Goal: Entertainment & Leisure: Consume media (video, audio)

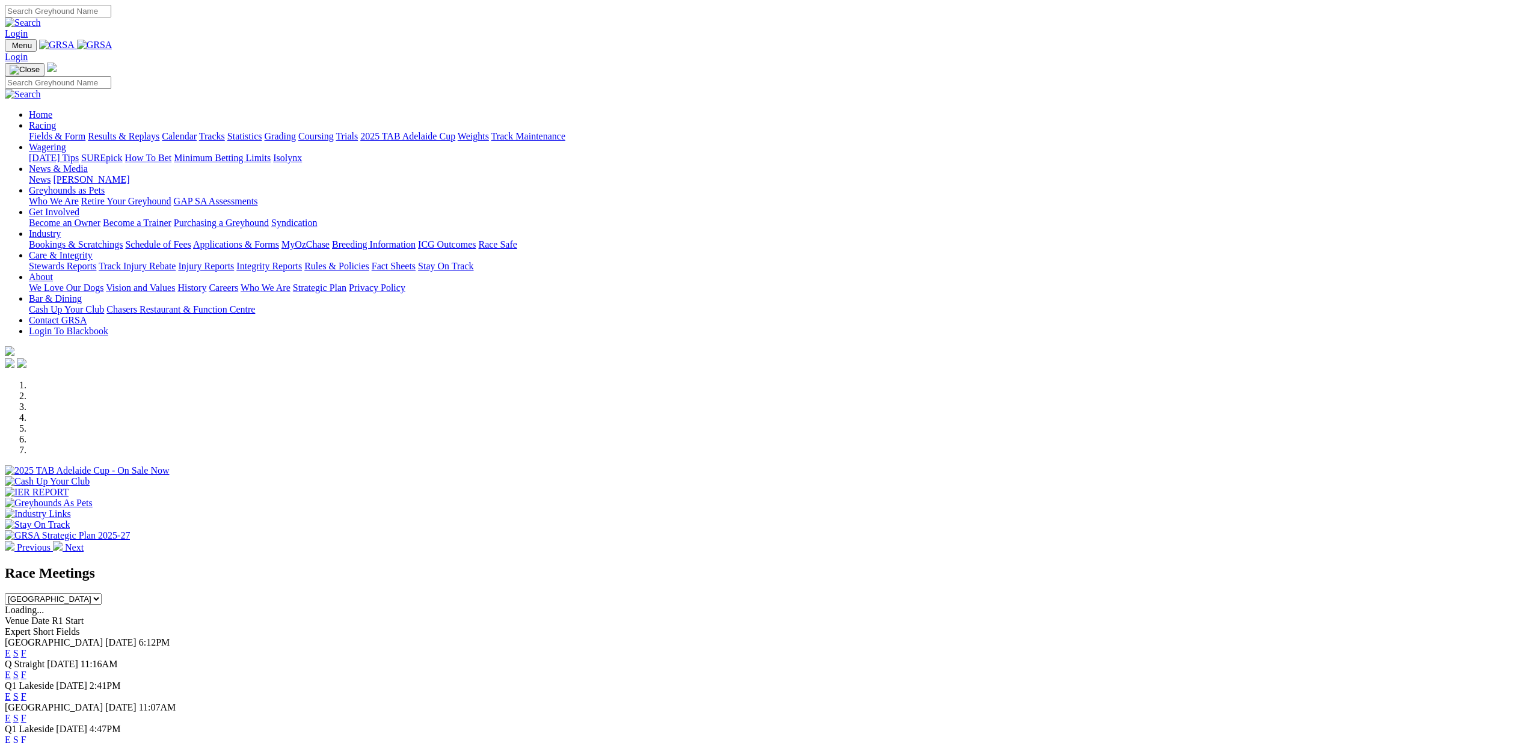
scroll to position [155, 0]
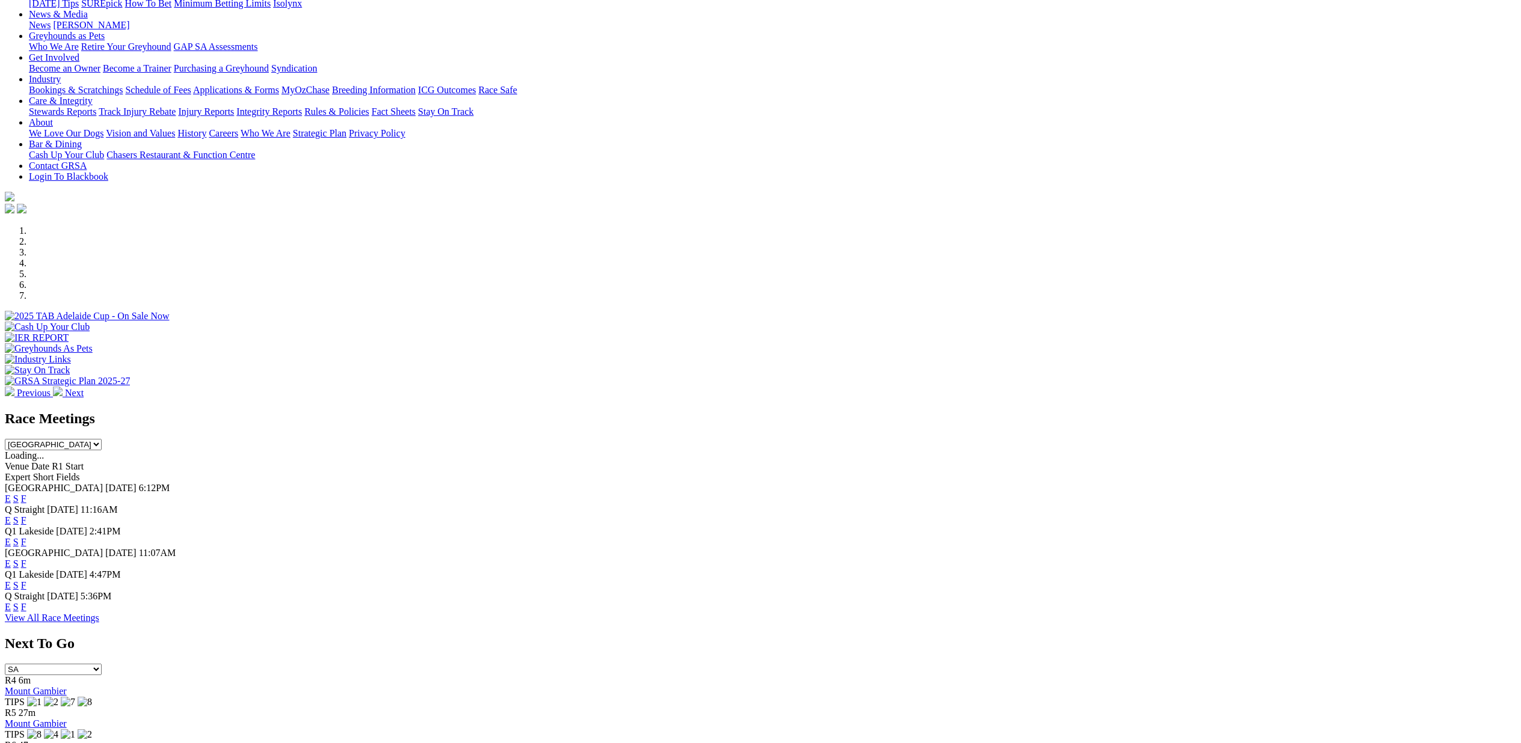
click at [102, 439] on select "[GEOGRAPHIC_DATA] [GEOGRAPHIC_DATA] [GEOGRAPHIC_DATA] [GEOGRAPHIC_DATA] [GEOGRA…" at bounding box center [53, 444] width 97 height 11
select select "NSW"
click at [102, 439] on select "South Australia New South Wales Northern Territory Queensland Tasmania Victoria…" at bounding box center [53, 444] width 97 height 11
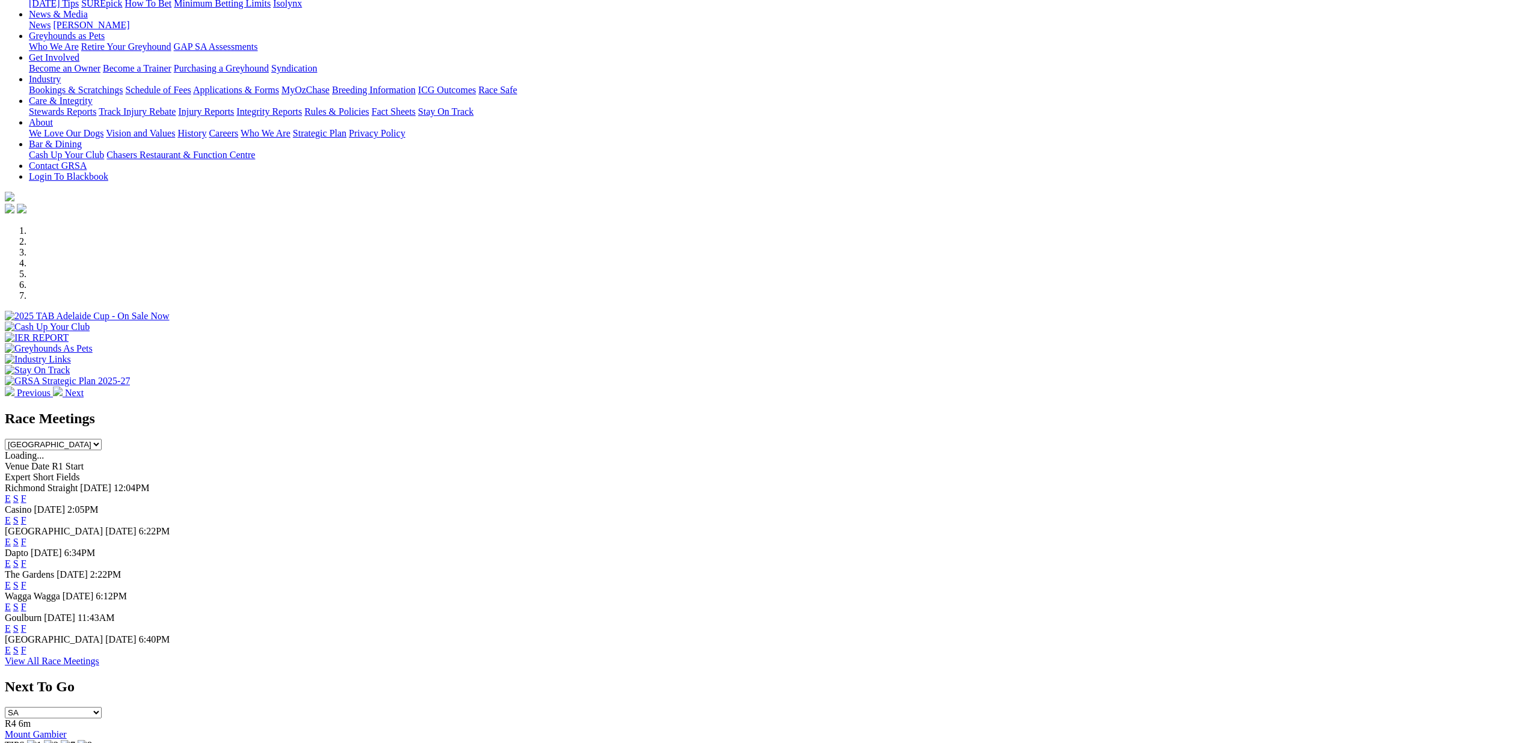
click at [11, 515] on link "E" at bounding box center [8, 520] width 6 height 10
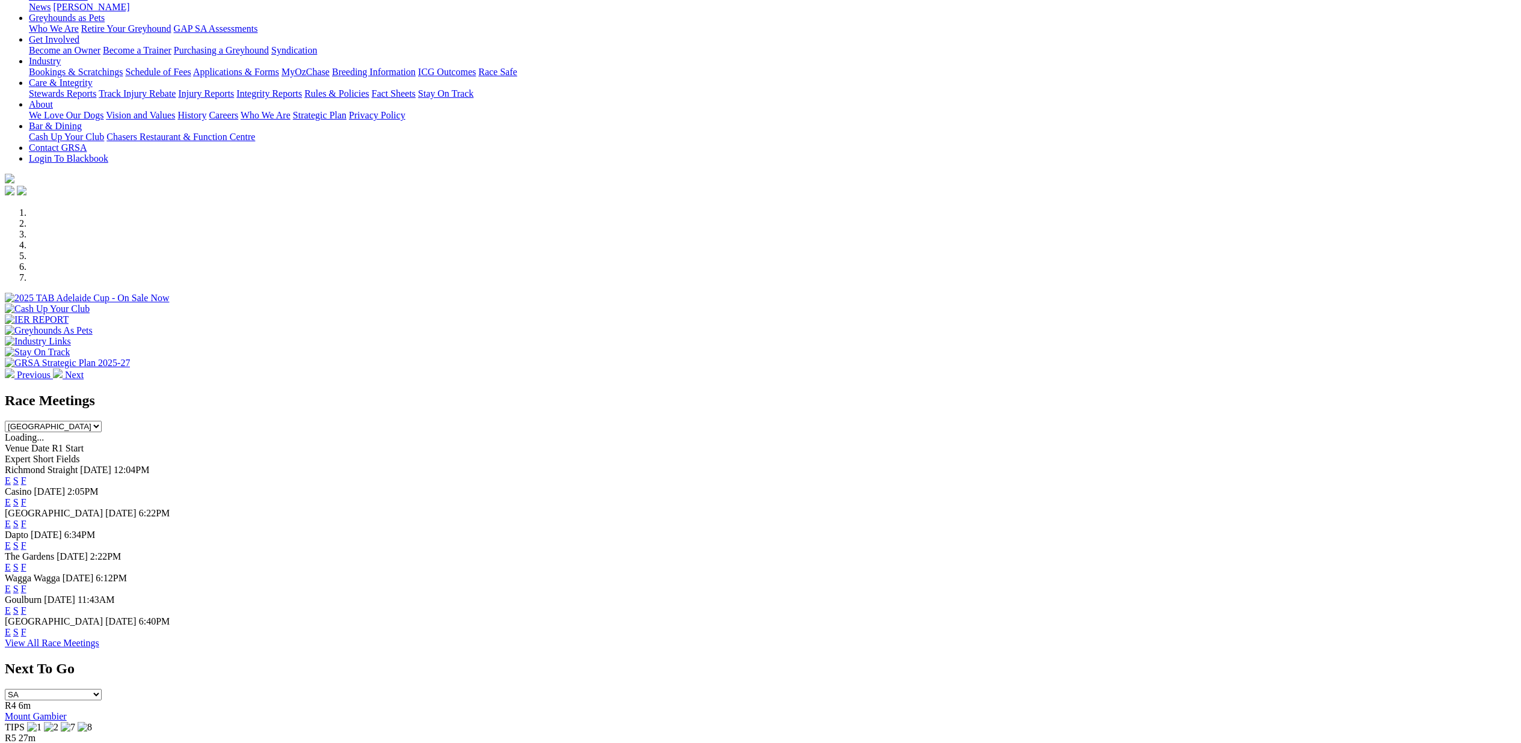
scroll to position [189, 0]
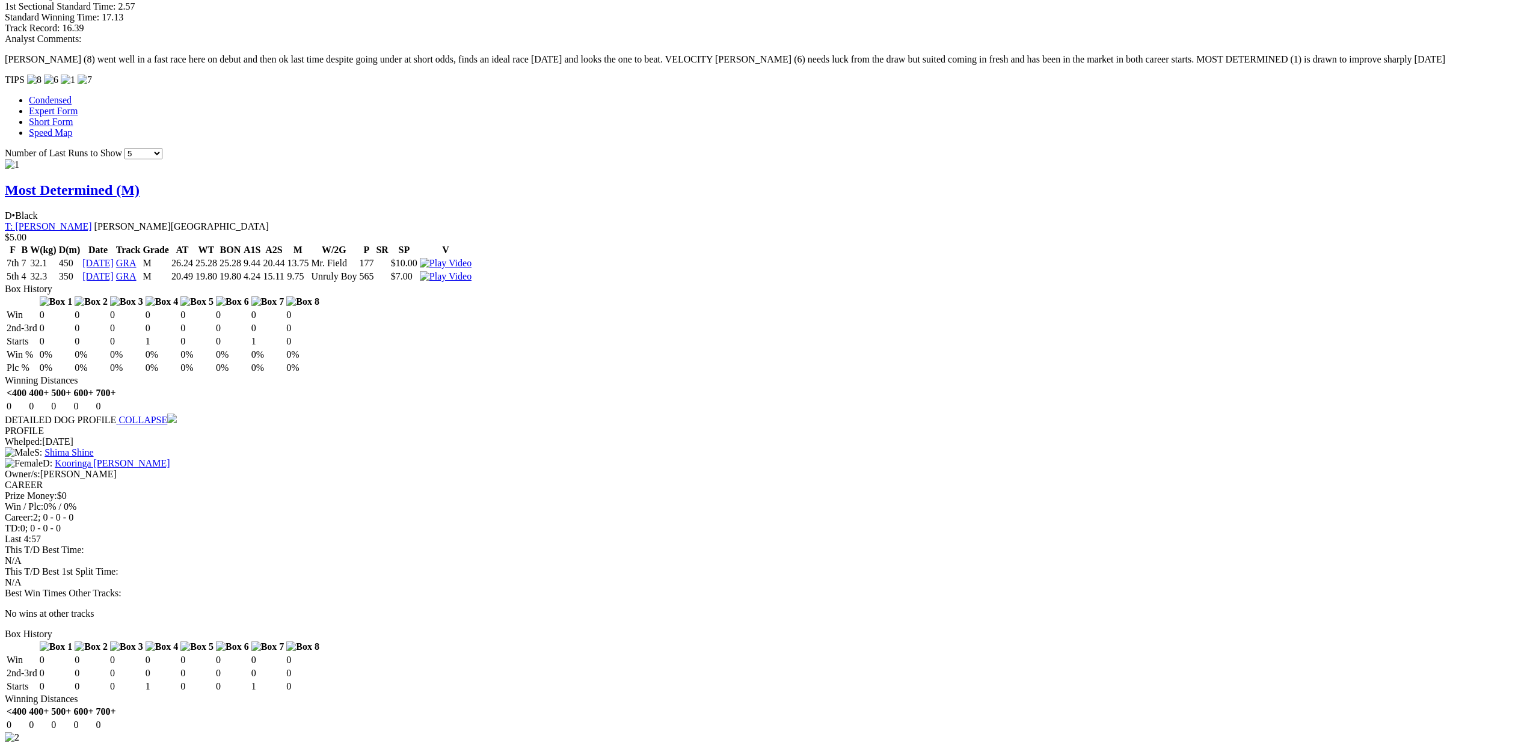
scroll to position [1428, 0]
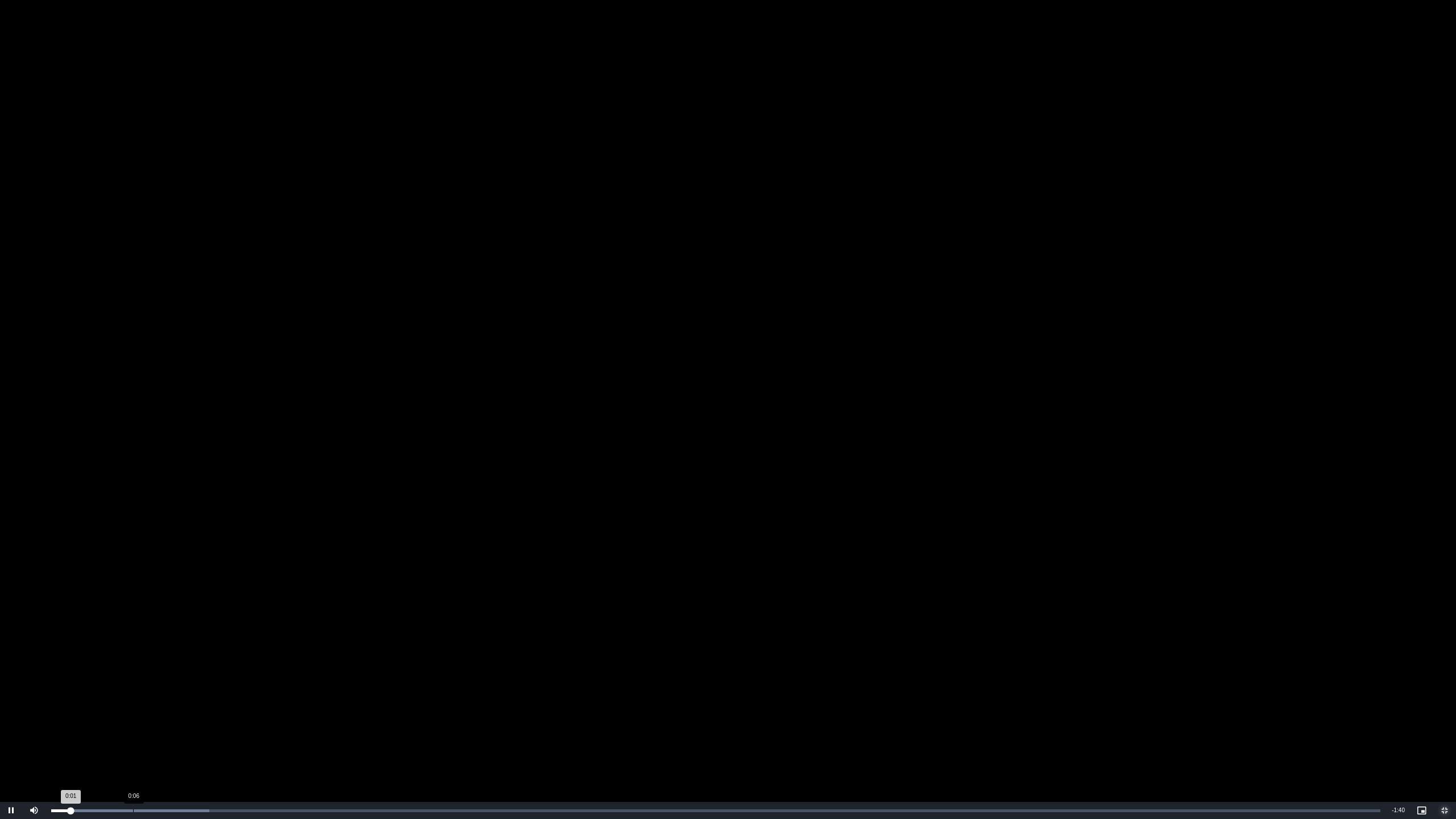
click at [134, 703] on div "Progress Bar" at bounding box center [130, 810] width 158 height 3
click at [169, 703] on div "Loaded : 11.89% 0:08 0:06" at bounding box center [716, 810] width 1329 height 3
click at [193, 703] on div "0:10" at bounding box center [193, 810] width 1 height 3
click at [570, 703] on div "Loaded : 65.41% 0:39 0:33" at bounding box center [716, 810] width 1329 height 3
drag, startPoint x: 666, startPoint y: 810, endPoint x: 652, endPoint y: 815, distance: 14.9
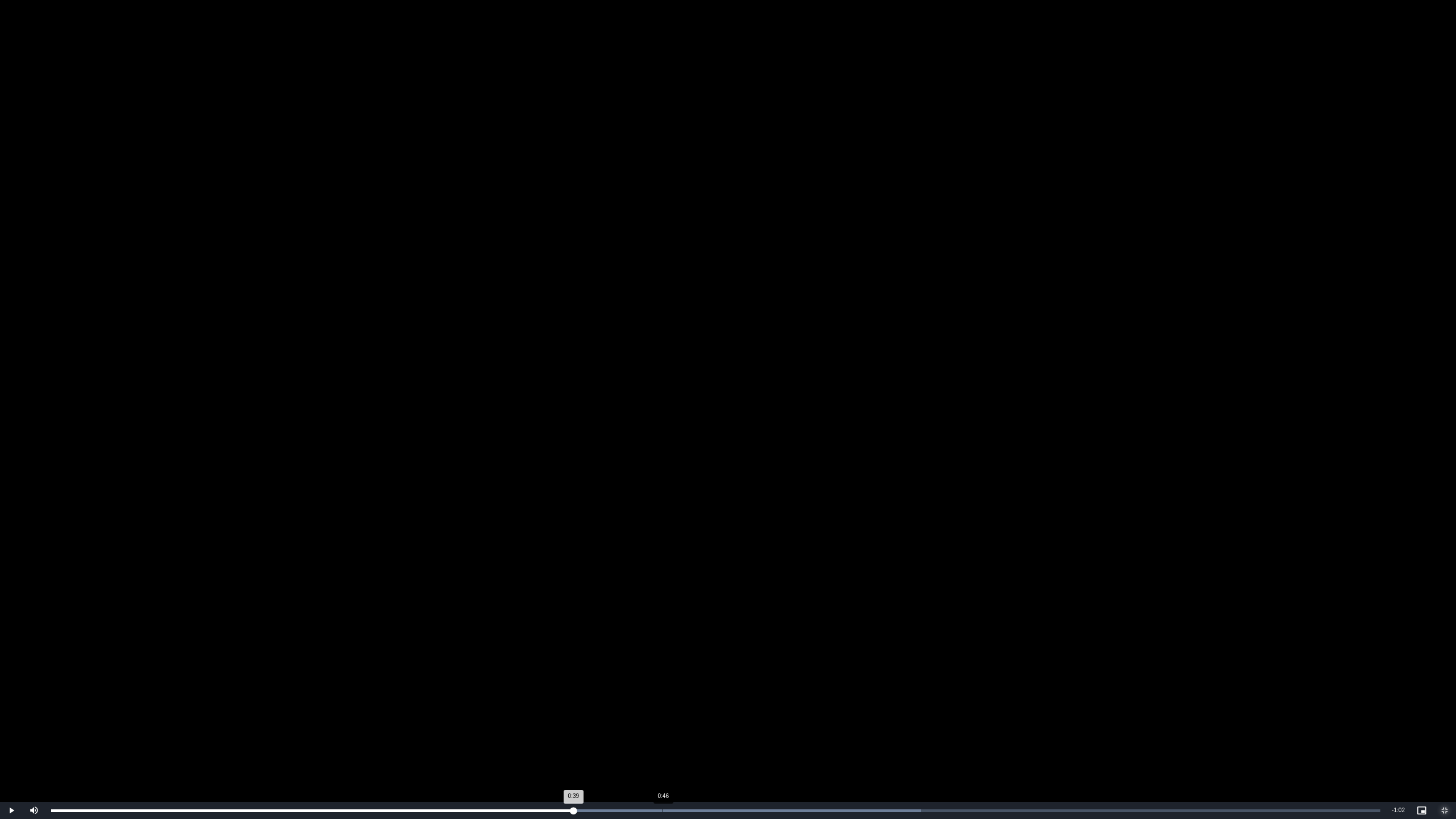
click at [660, 703] on div "Loaded : 65.41% 0:46 0:39" at bounding box center [716, 810] width 1341 height 17
click at [774, 703] on div "Loaded : 71.36% 0:54 0:46" at bounding box center [716, 810] width 1341 height 17
click at [837, 703] on div "0:59" at bounding box center [837, 810] width 1 height 3
click at [929, 703] on video "To view this video please enable JavaScript, and consider upgrading to a web br…" at bounding box center [728, 410] width 1456 height 819
click at [938, 703] on div "1:07" at bounding box center [938, 810] width 1 height 3
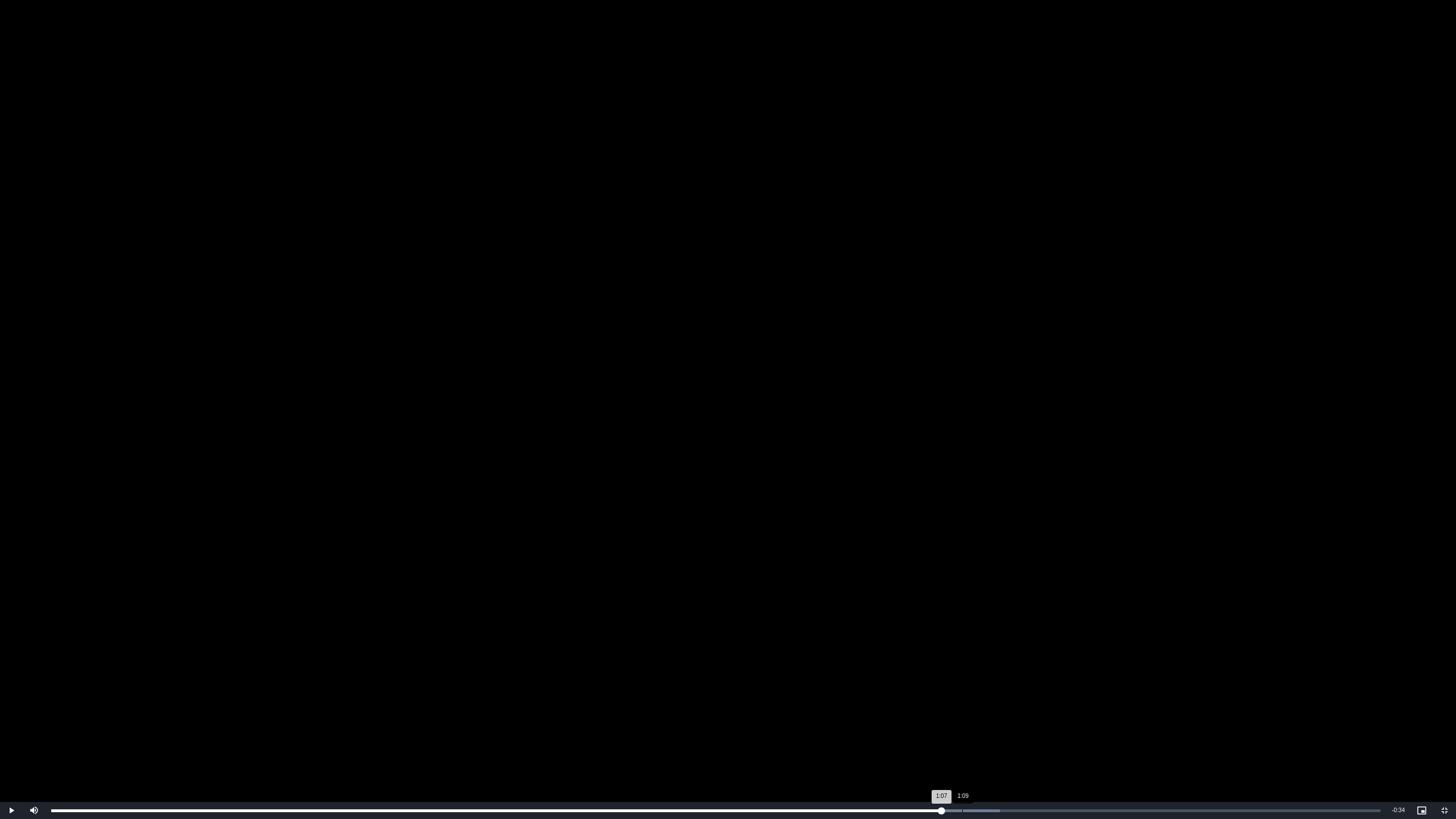
drag, startPoint x: 962, startPoint y: 809, endPoint x: 948, endPoint y: 811, distance: 14.1
click at [962, 703] on div "1:09" at bounding box center [962, 810] width 1 height 3
click at [9, 703] on span "Video Player" at bounding box center [11, 810] width 23 height 0
click at [1045, 703] on div "Loaded : 77.30% 1:15 1:10" at bounding box center [716, 810] width 1341 height 17
click at [1062, 703] on div "1:16" at bounding box center [1062, 810] width 1 height 3
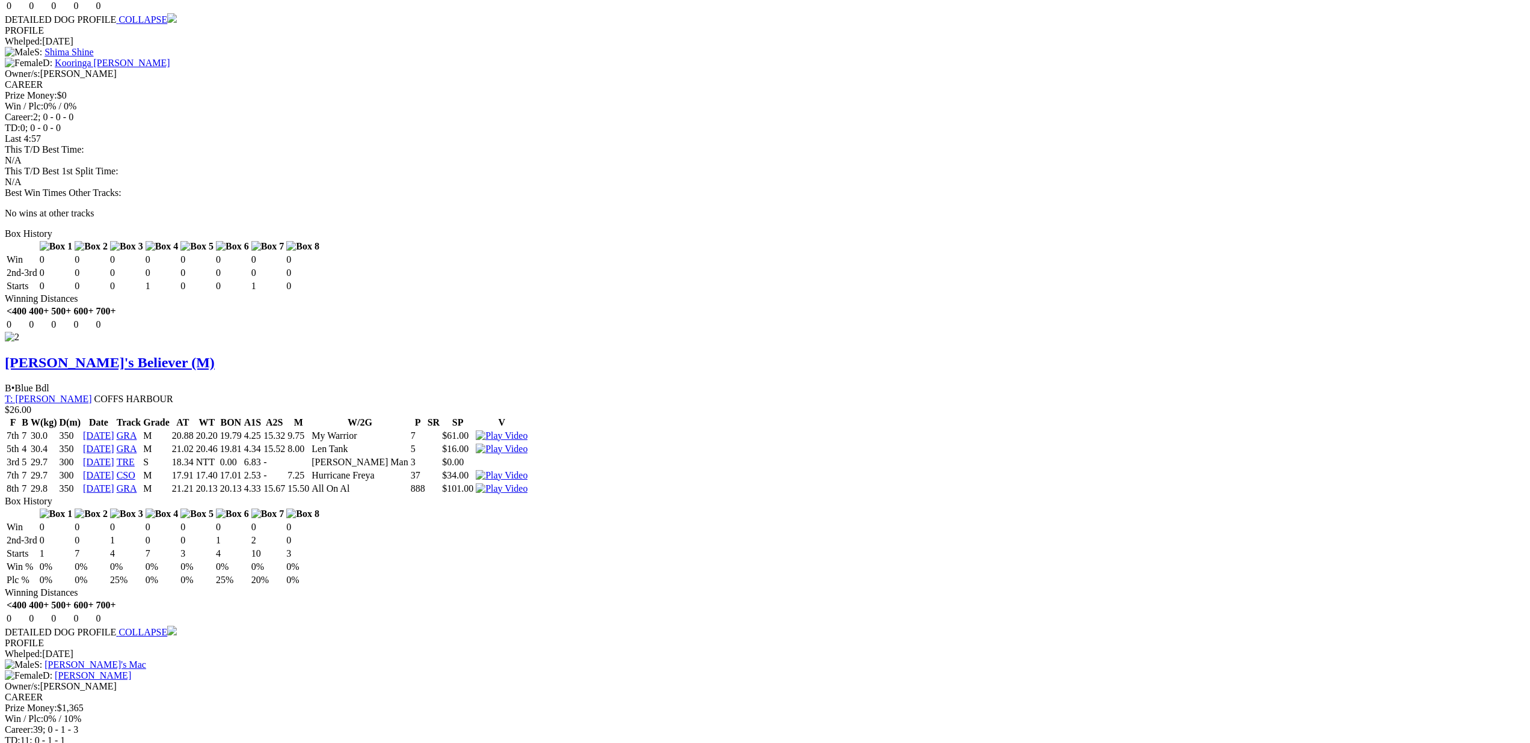
drag, startPoint x: 891, startPoint y: 33, endPoint x: 840, endPoint y: 85, distance: 73.6
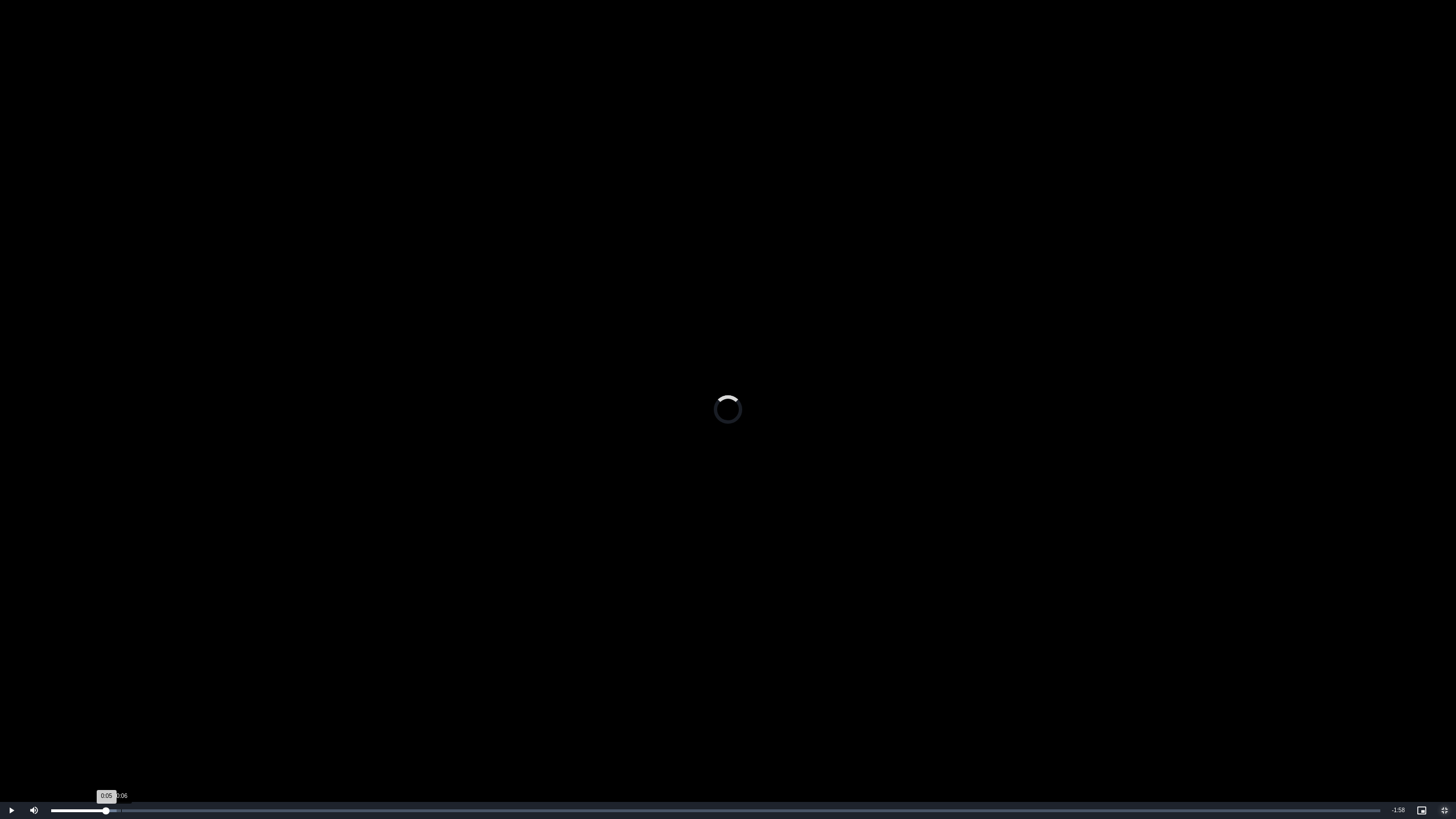
click at [122, 703] on div "0:06" at bounding box center [121, 810] width 1 height 3
click at [104, 703] on div "0:04" at bounding box center [104, 810] width 1 height 3
click at [215, 703] on div "Loaded : 14.77% 0:15 0:10" at bounding box center [716, 810] width 1341 height 17
click at [369, 703] on div "Loaded : 34.46% 0:29 0:23" at bounding box center [716, 810] width 1341 height 17
click at [1438, 703] on span "Video Player" at bounding box center [1445, 810] width 23 height 0
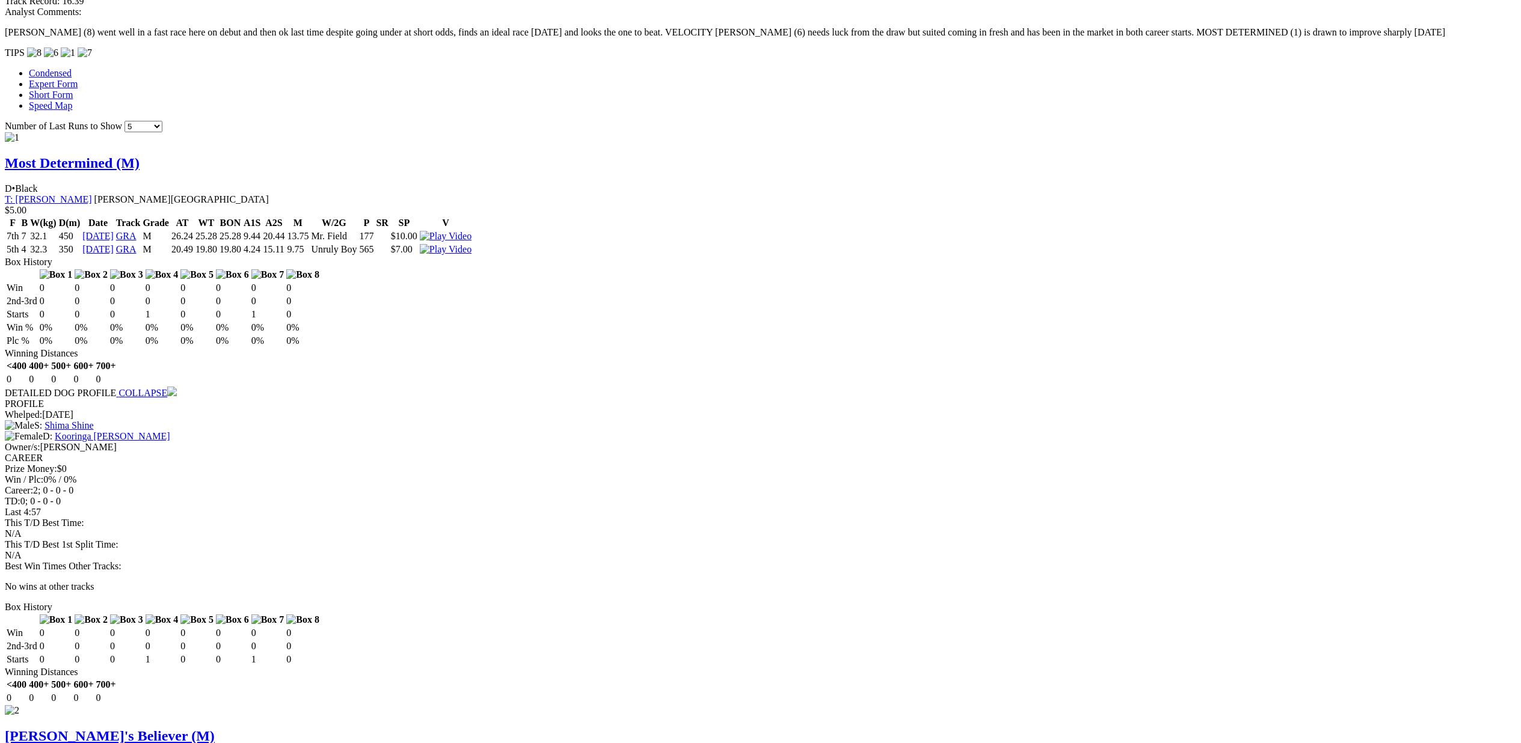
scroll to position [1064, 0]
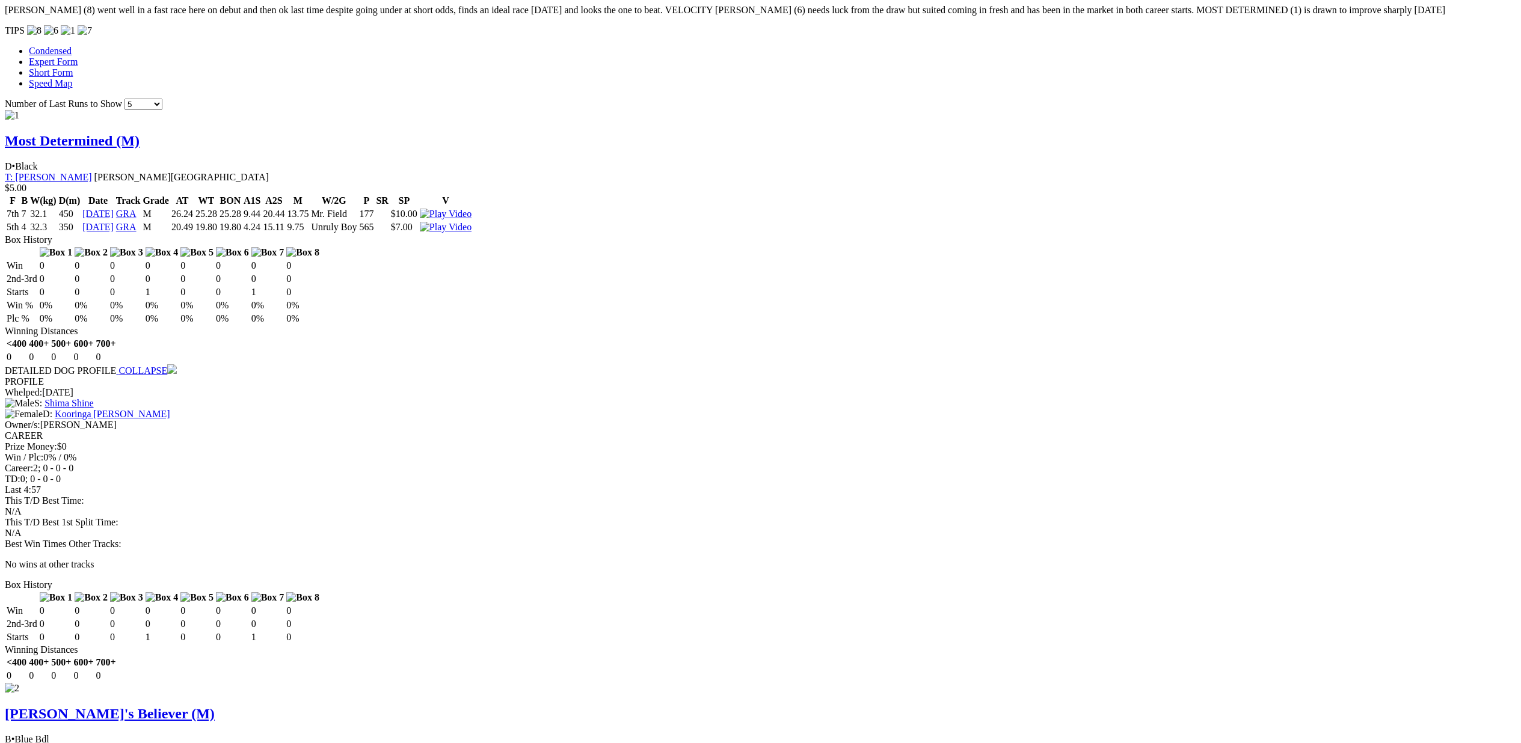
scroll to position [1077, 0]
drag, startPoint x: 898, startPoint y: 37, endPoint x: 882, endPoint y: 72, distance: 38.8
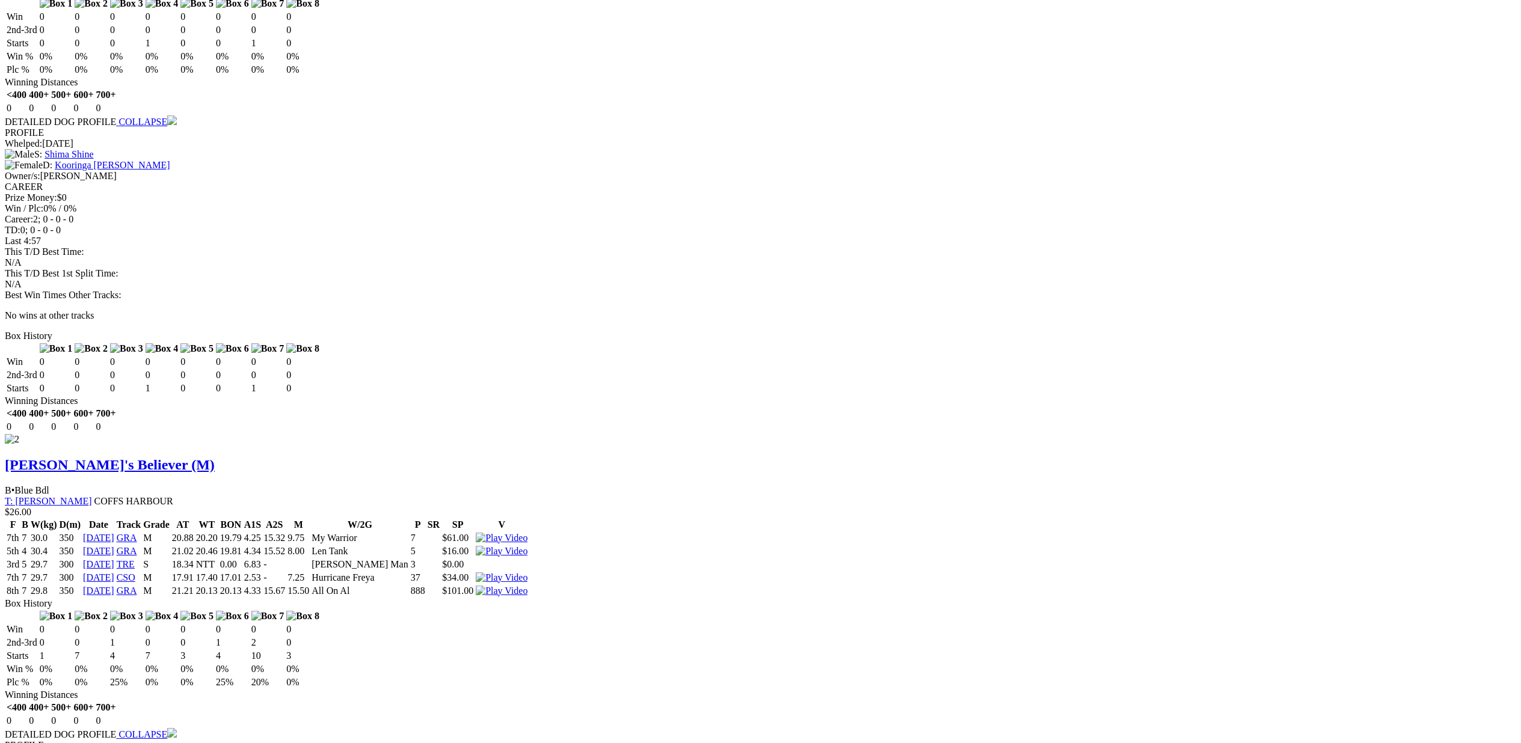
scroll to position [1344, 0]
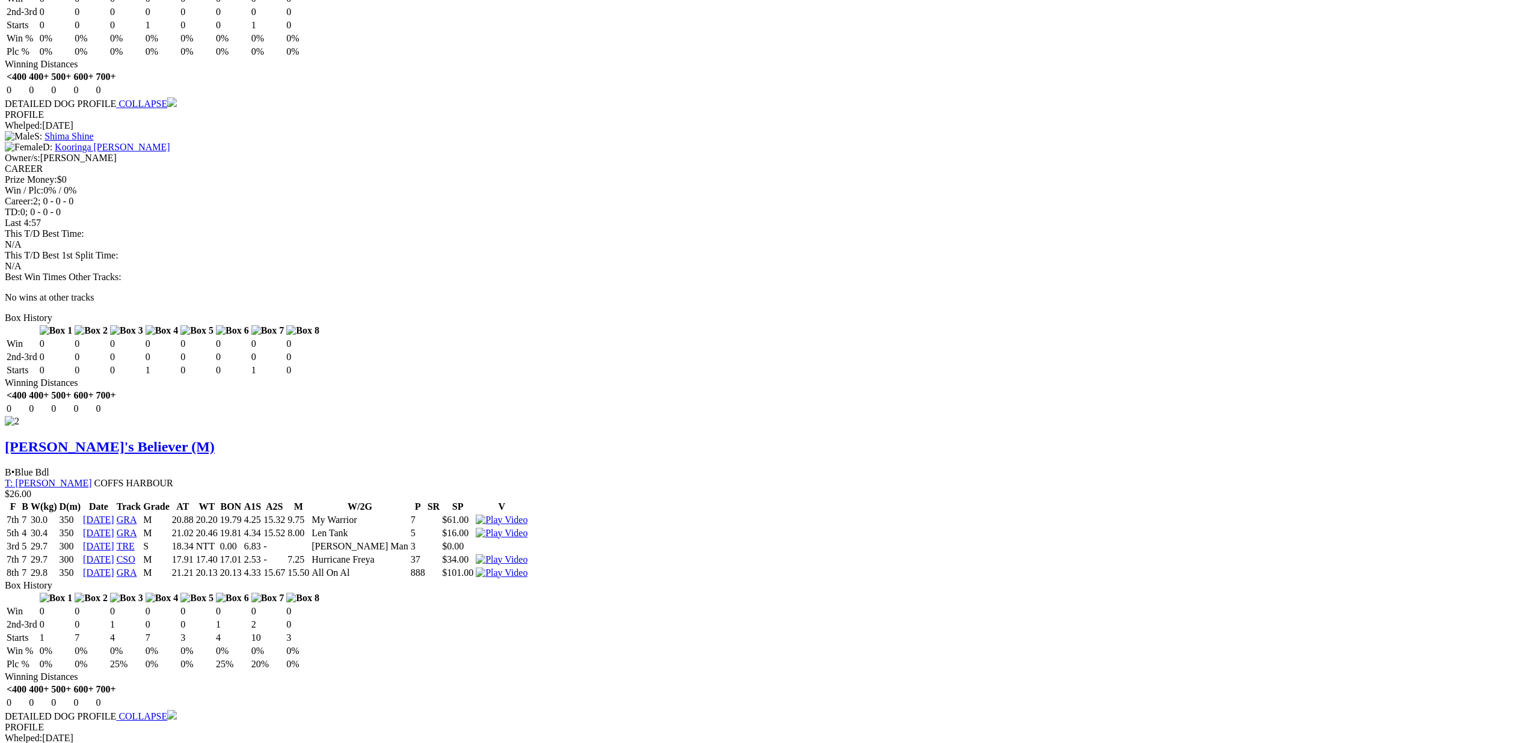
drag, startPoint x: 704, startPoint y: 238, endPoint x: 710, endPoint y: 238, distance: 6.0
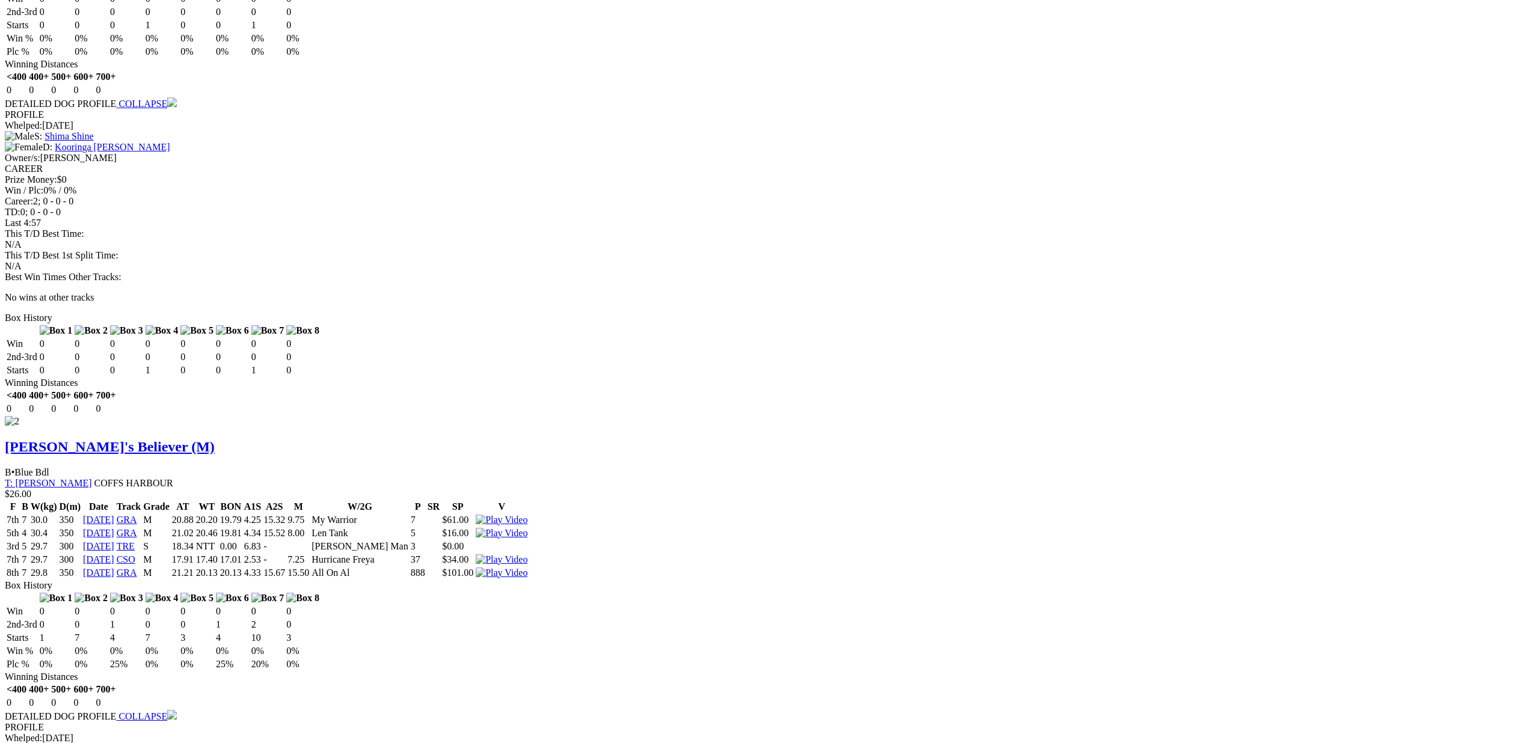
drag, startPoint x: 712, startPoint y: 239, endPoint x: 718, endPoint y: 239, distance: 6.6
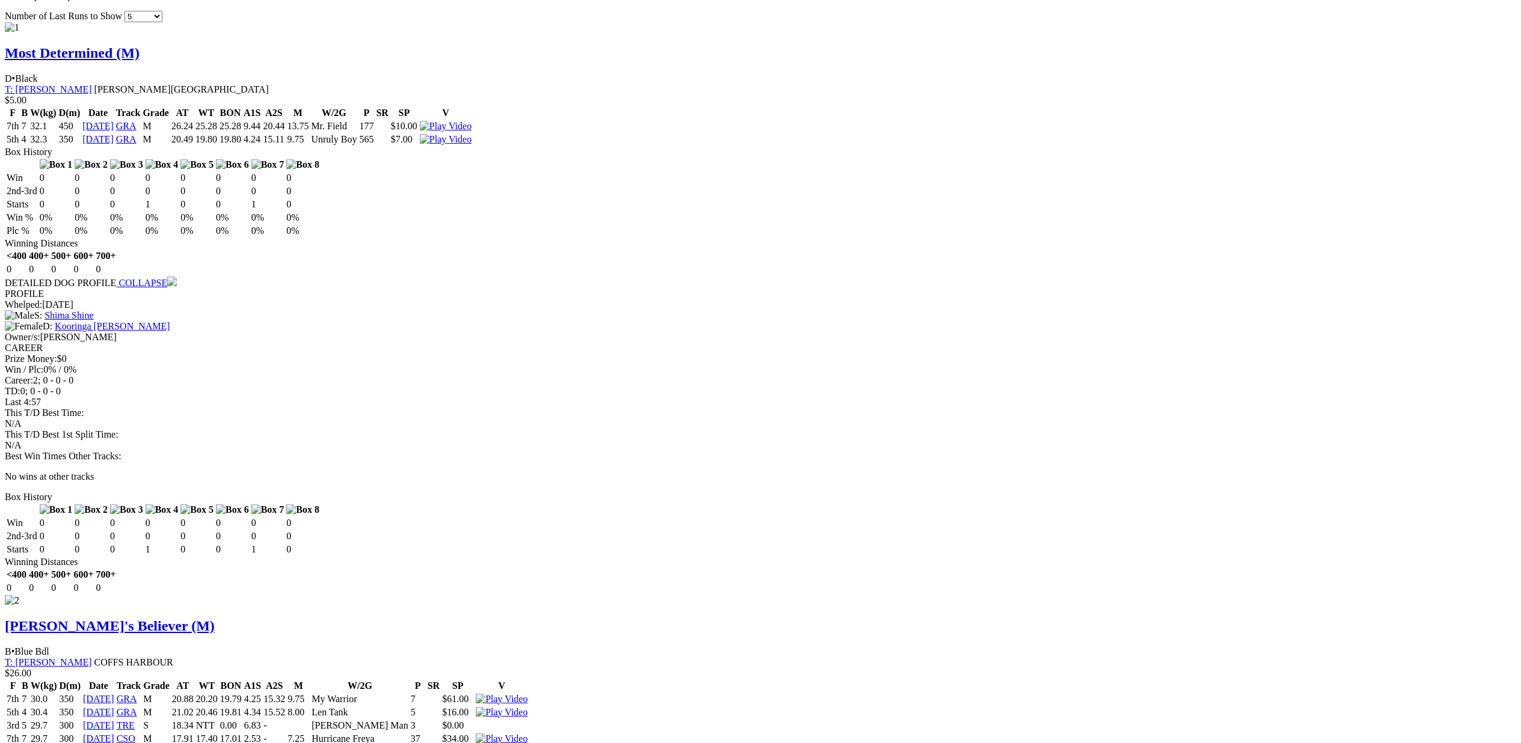
drag, startPoint x: 763, startPoint y: 179, endPoint x: 753, endPoint y: 203, distance: 25.9
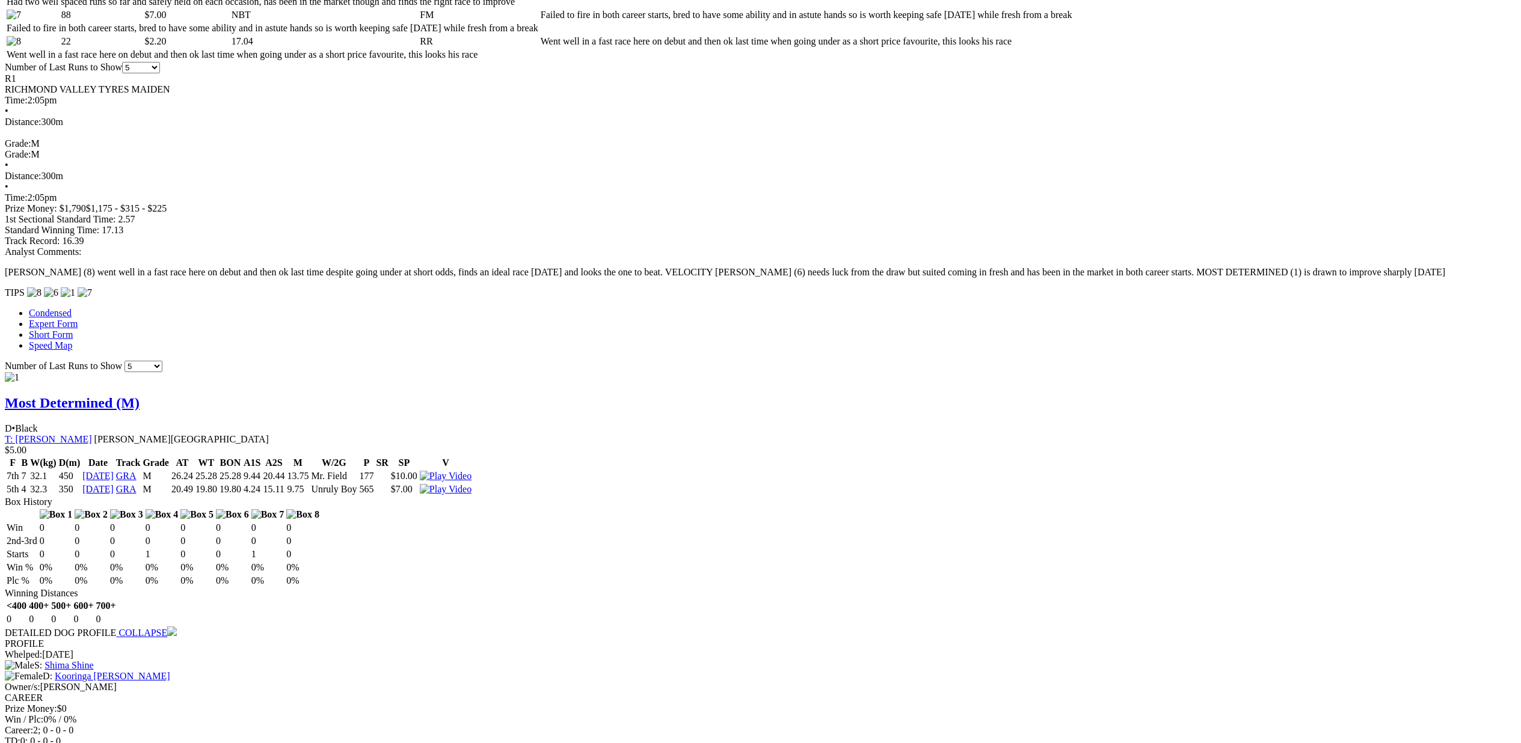
scroll to position [815, 0]
drag, startPoint x: 764, startPoint y: 177, endPoint x: 760, endPoint y: 188, distance: 11.1
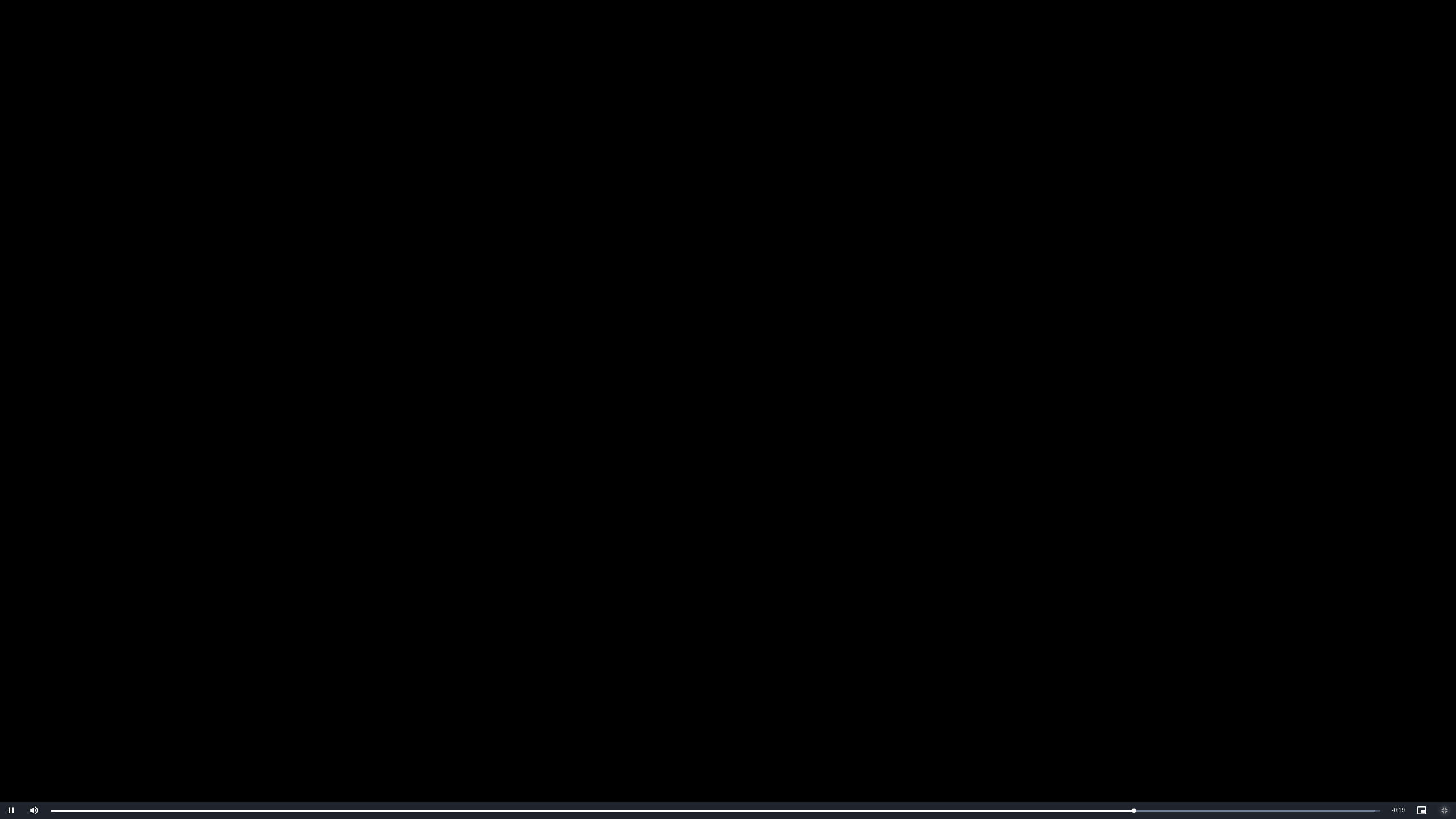
click at [1438, 703] on span "Video Player" at bounding box center [1445, 810] width 23 height 0
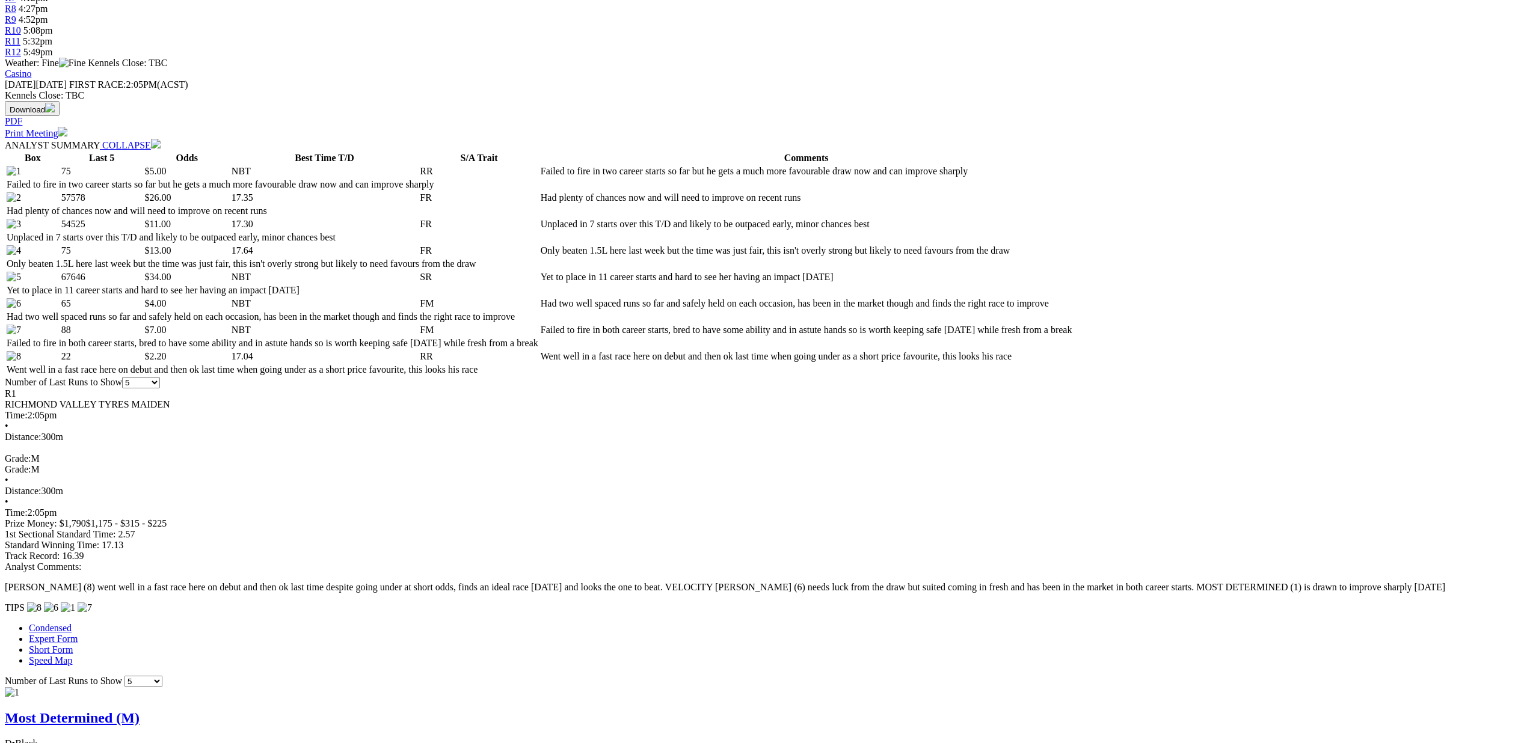
scroll to position [491, 0]
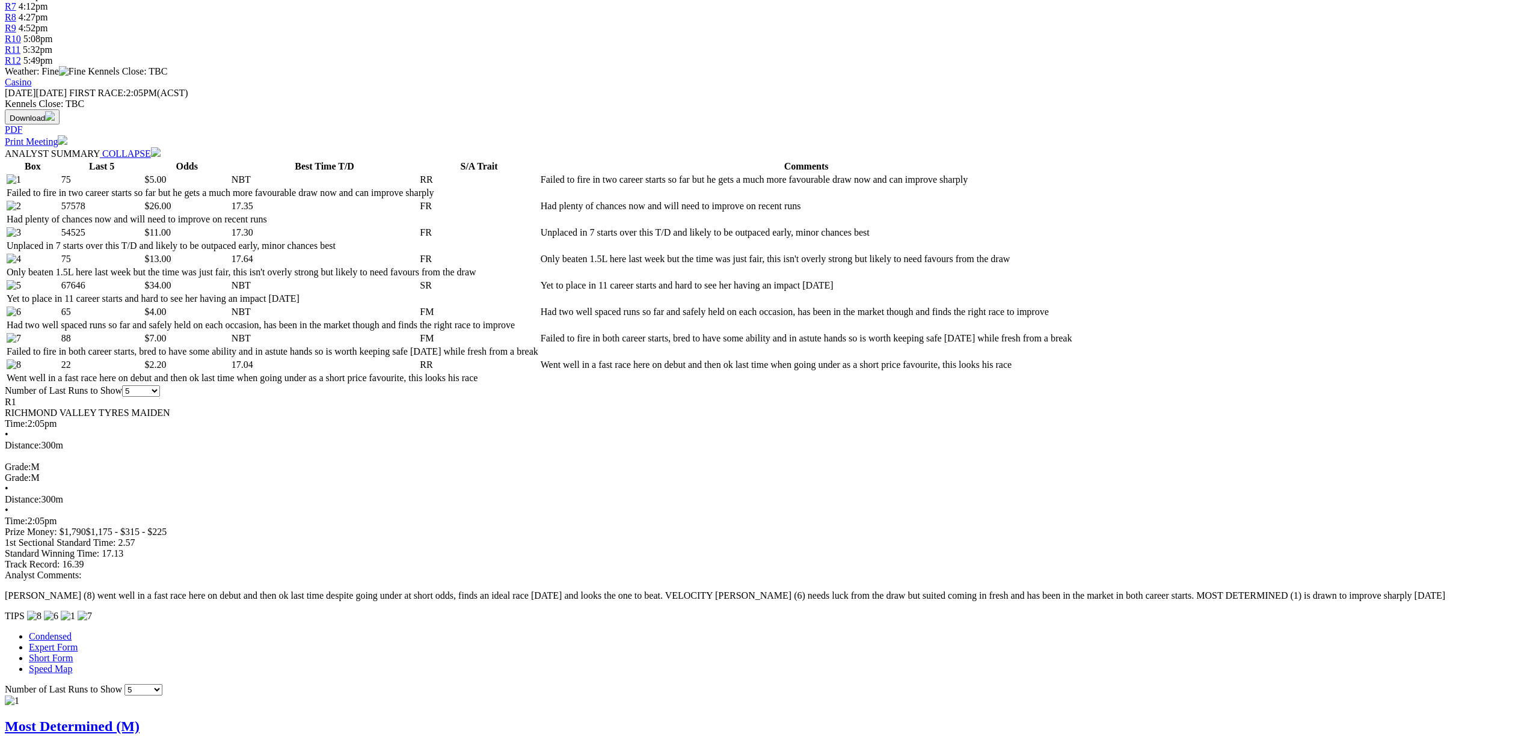
drag, startPoint x: 900, startPoint y: 38, endPoint x: 893, endPoint y: 83, distance: 45.2
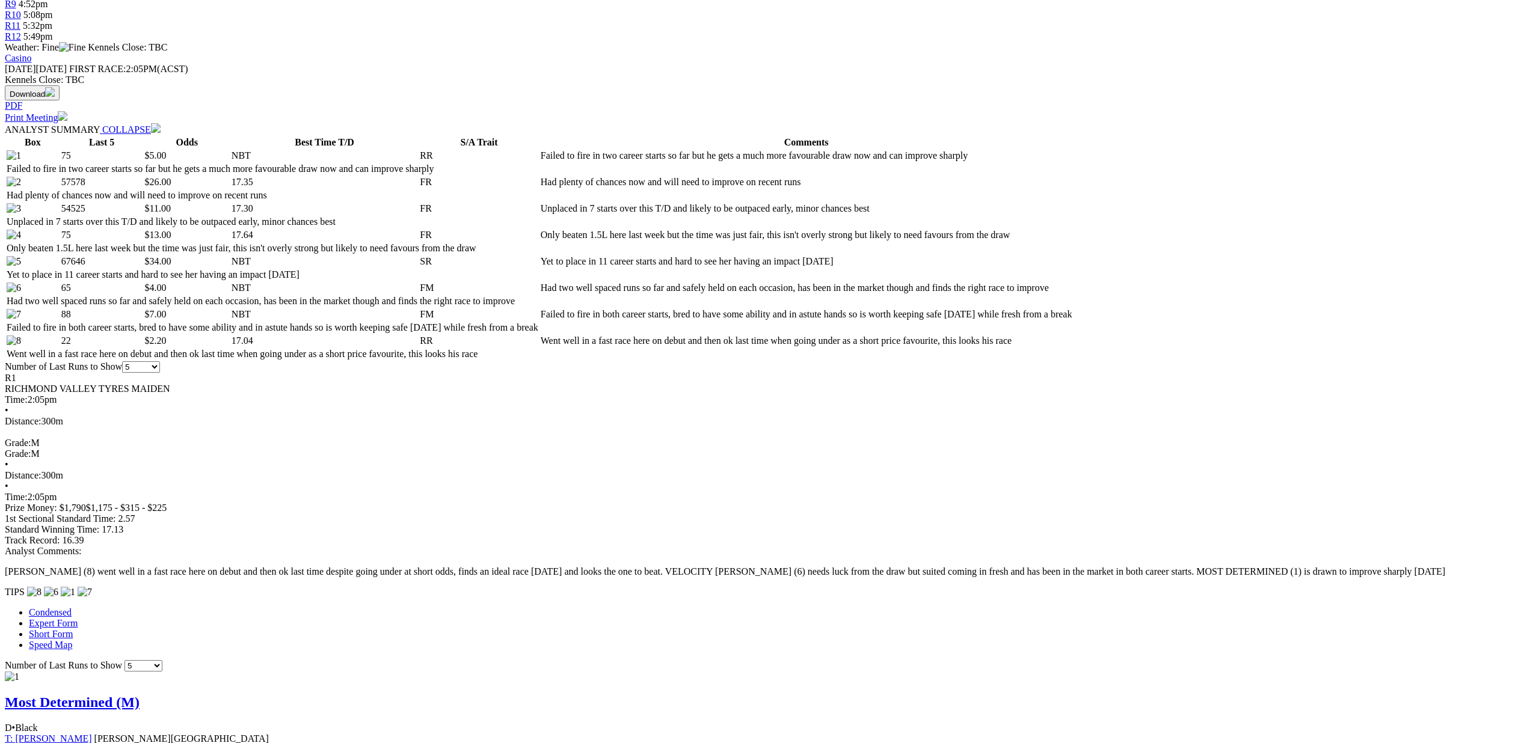
scroll to position [555, 0]
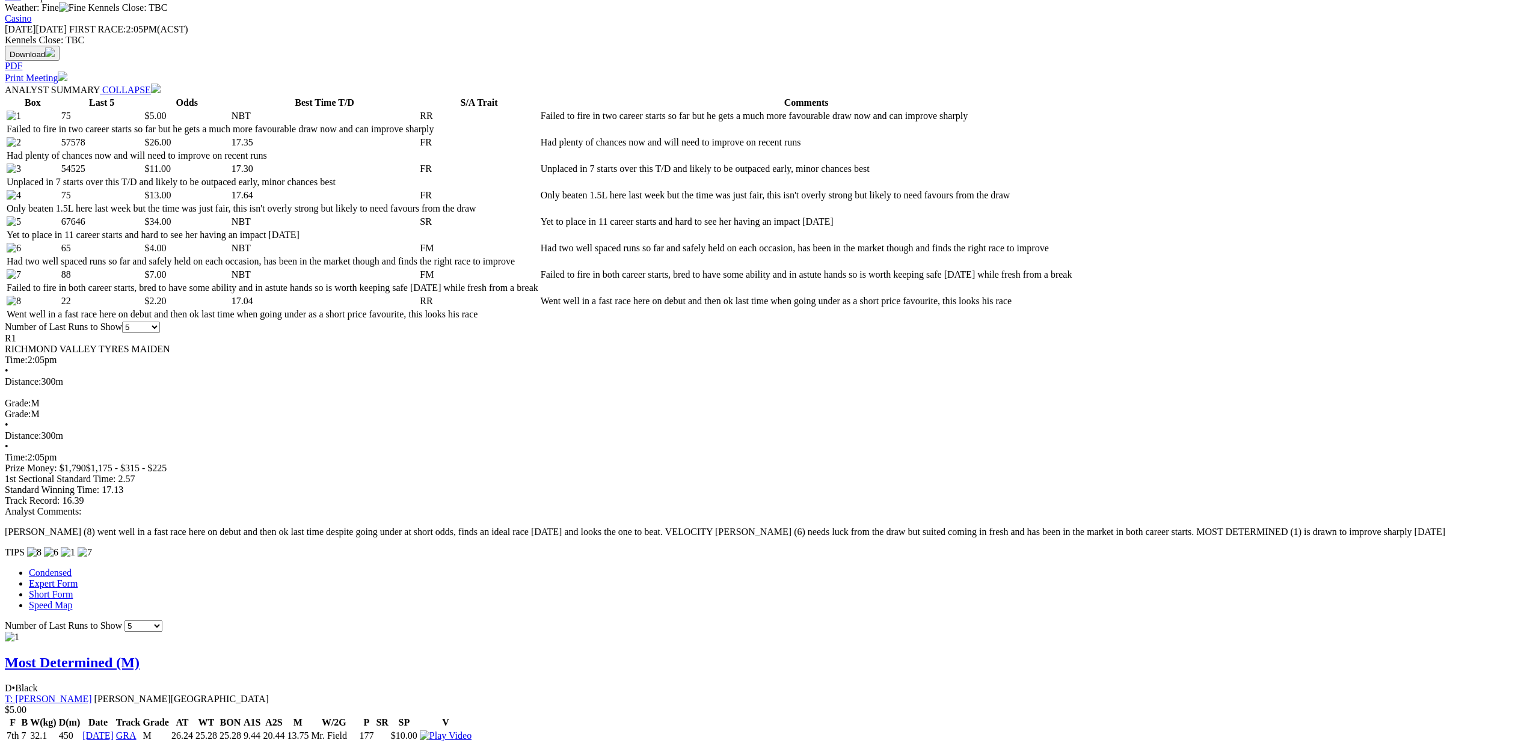
drag, startPoint x: 687, startPoint y: 237, endPoint x: 701, endPoint y: 239, distance: 14.0
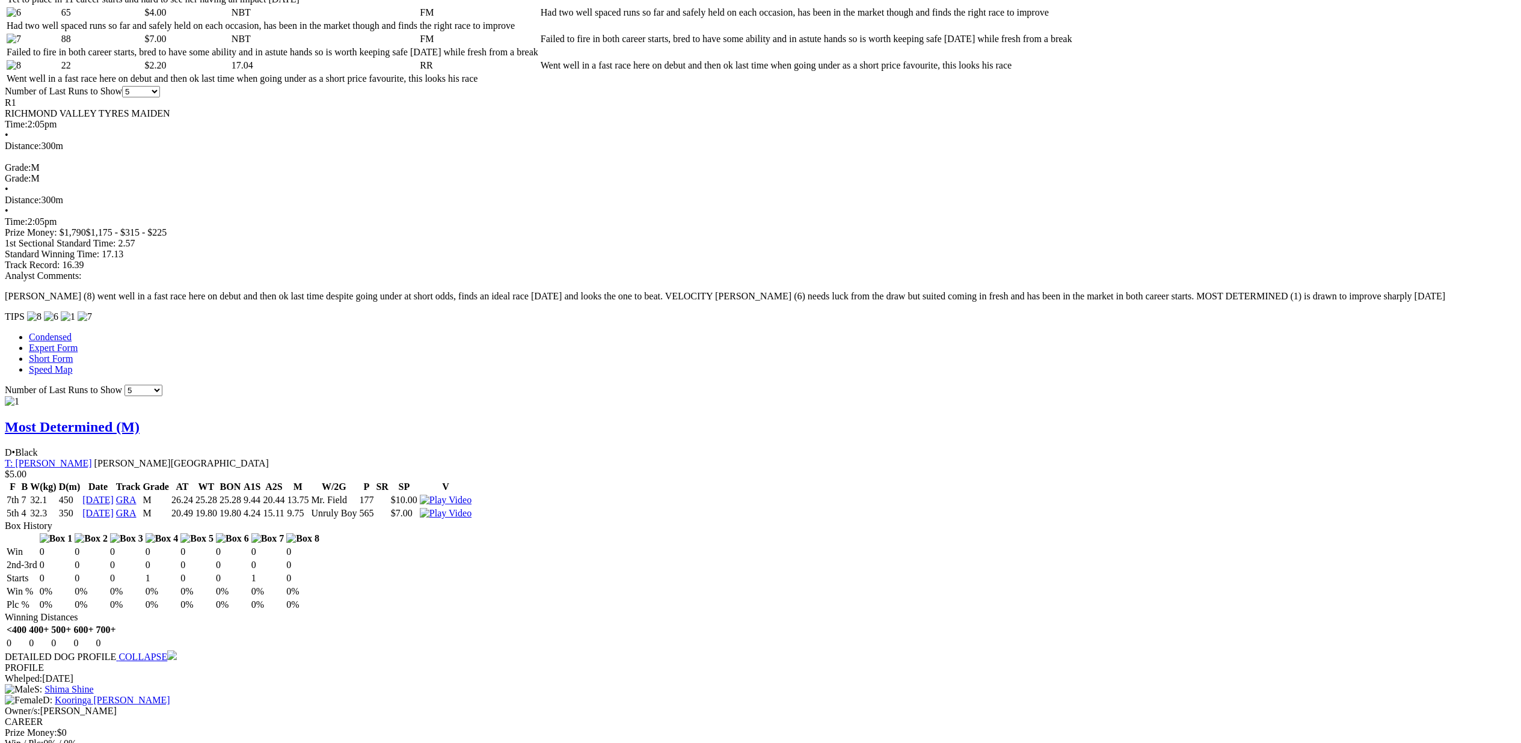
scroll to position [792, 0]
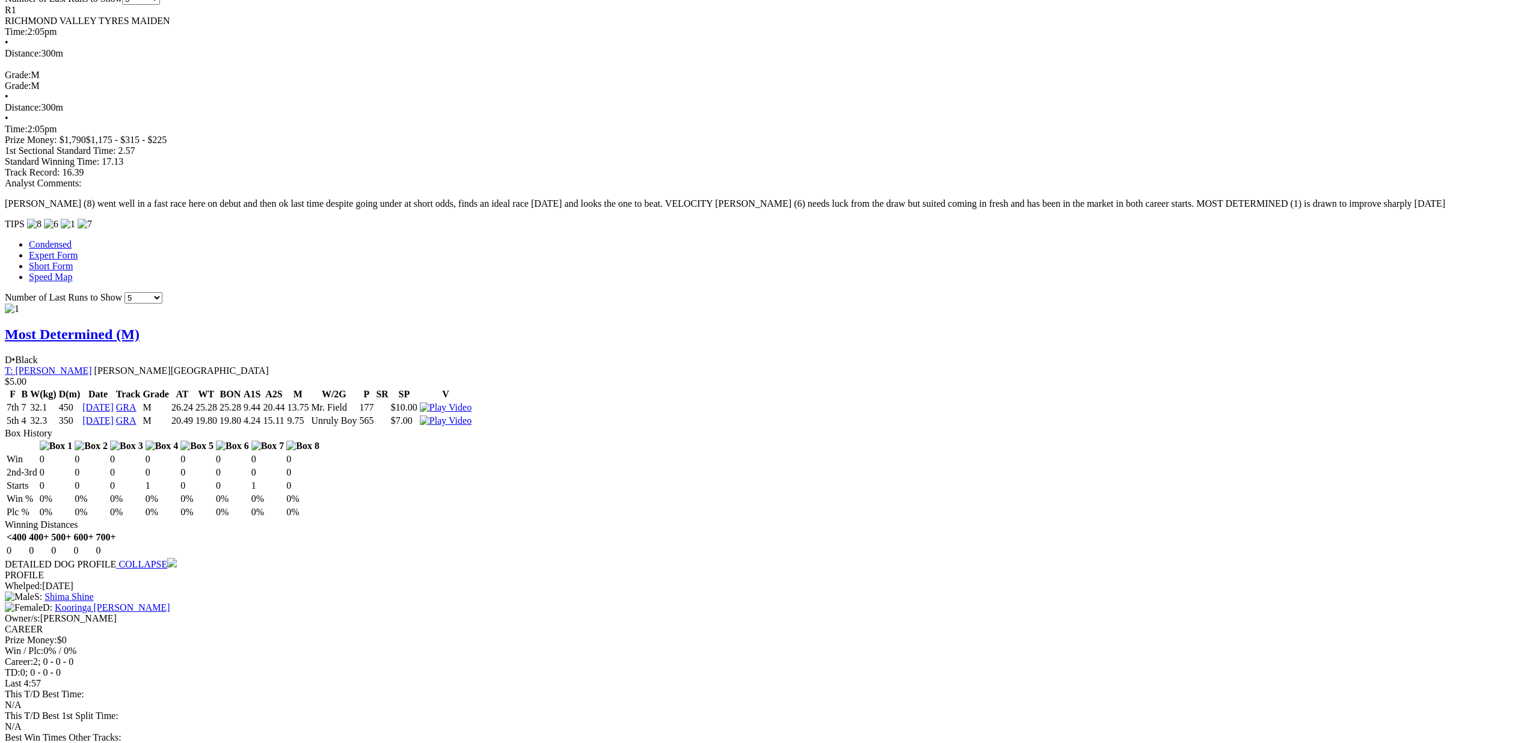
scroll to position [884, 0]
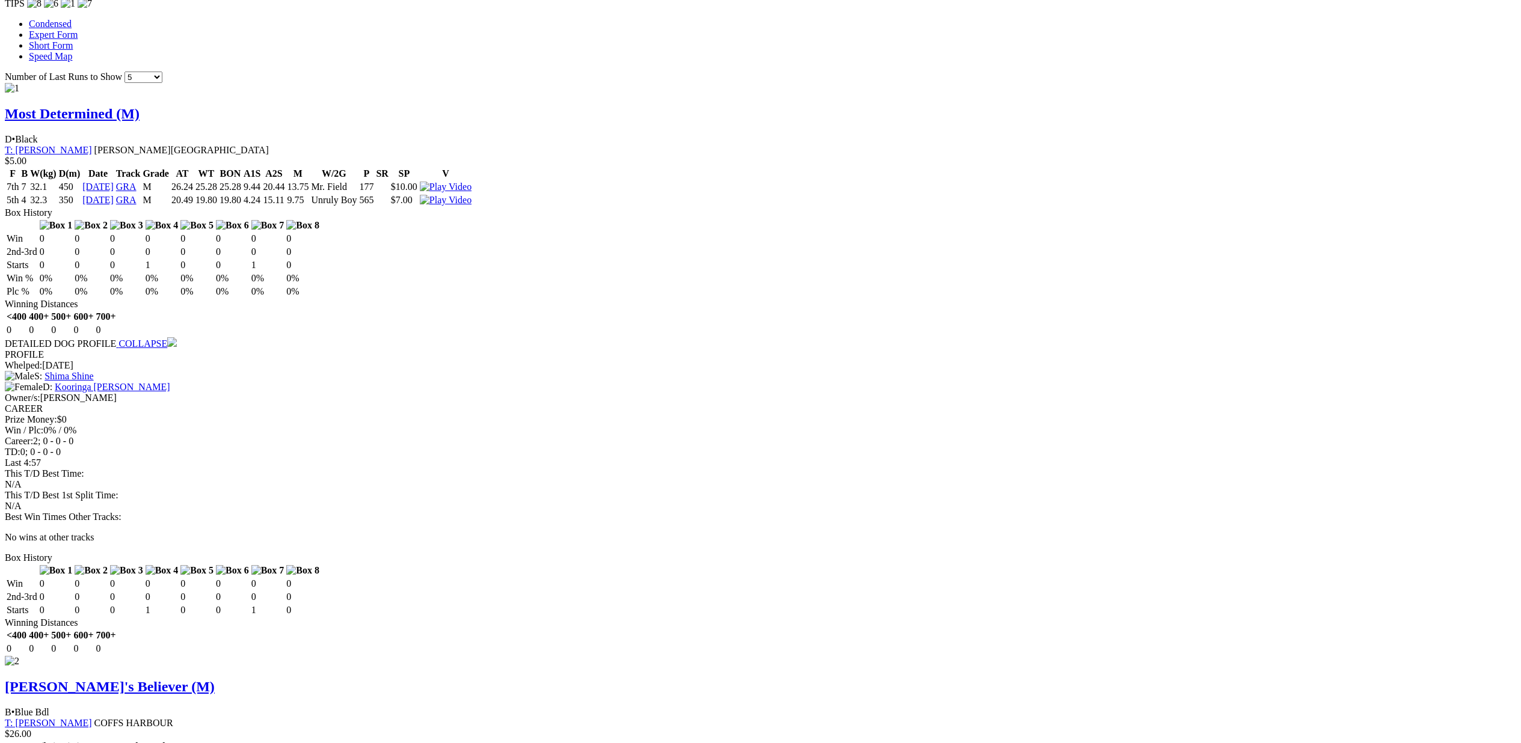
scroll to position [1292, 0]
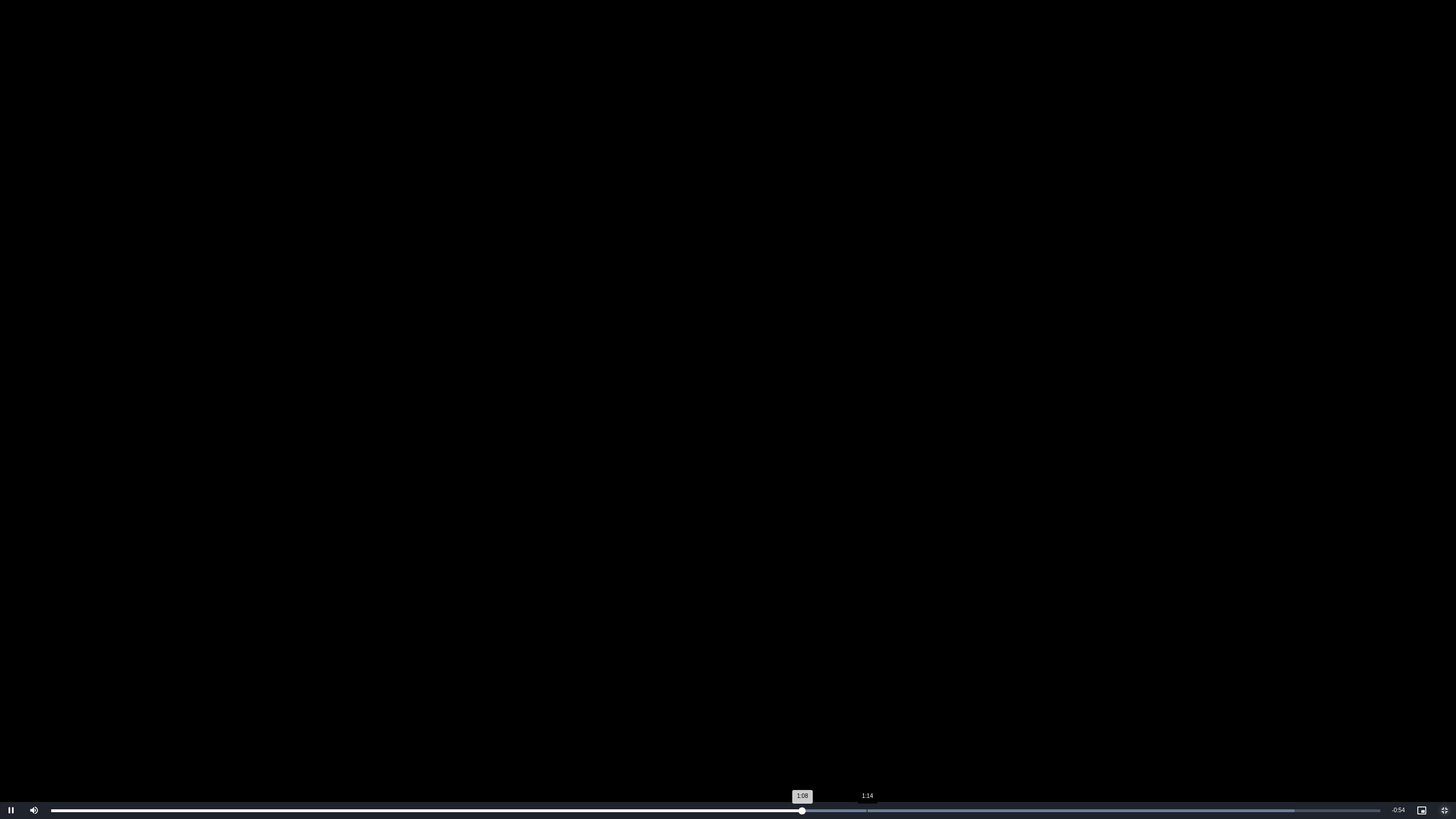
click at [867, 703] on div "Loaded : 93.54% 1:14 1:08" at bounding box center [716, 810] width 1341 height 17
click at [822, 703] on div "1:15" at bounding box center [463, 810] width 824 height 3
click at [1438, 703] on span "Video Player" at bounding box center [1445, 810] width 23 height 0
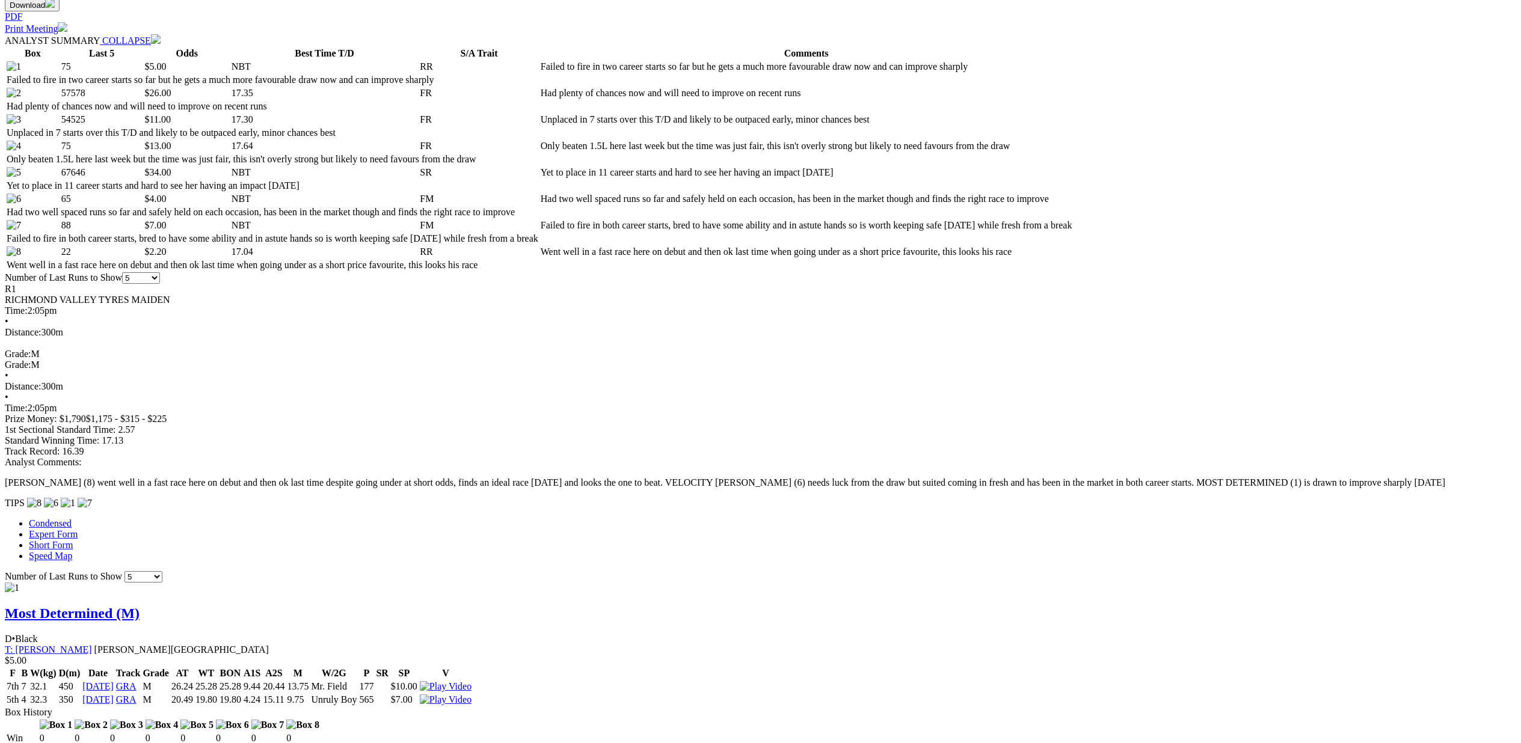
scroll to position [546, 0]
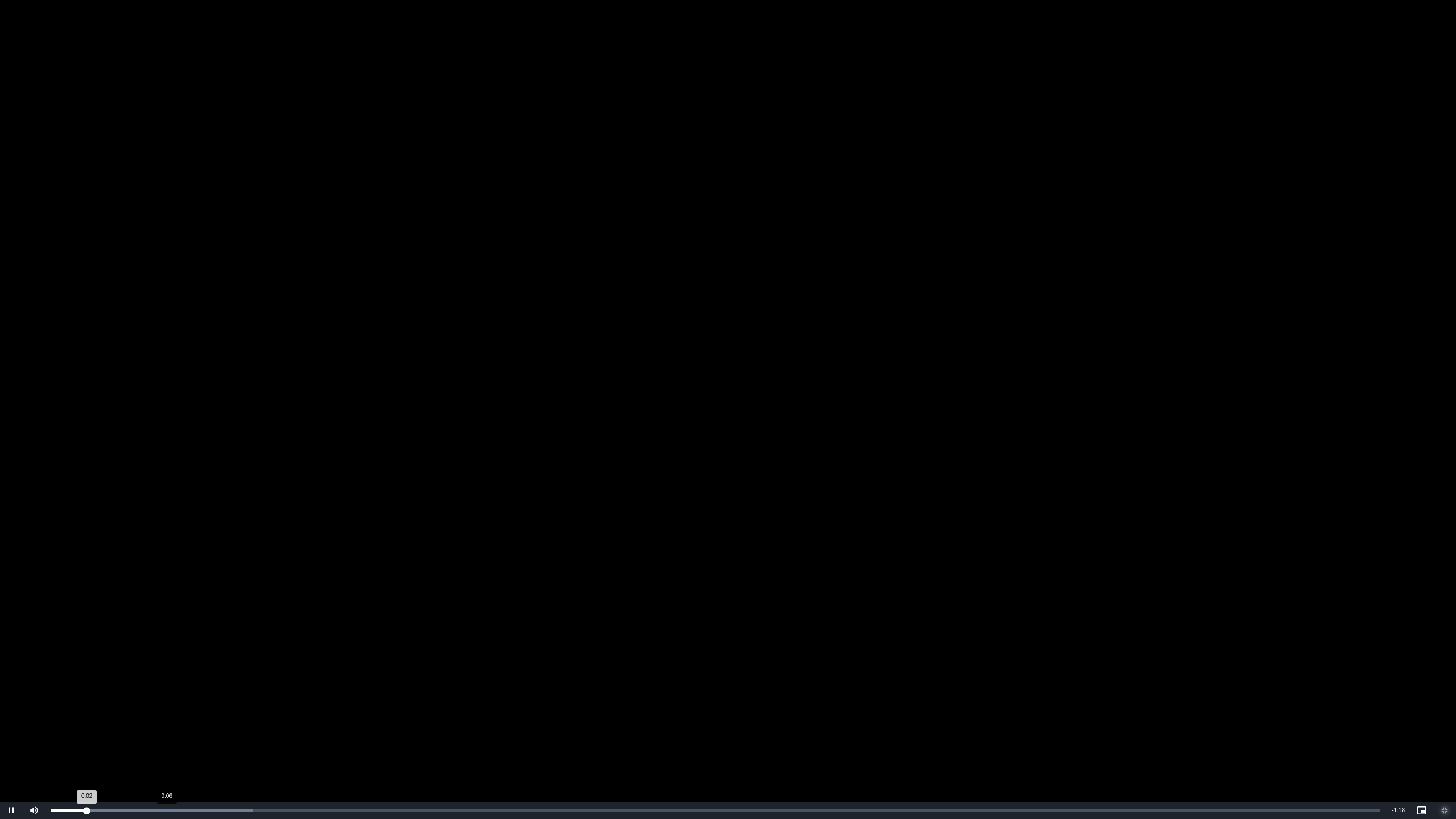
click at [166, 703] on div "Loaded : 15.21% 0:06 0:02" at bounding box center [716, 810] width 1341 height 17
click at [243, 703] on div "0:11" at bounding box center [243, 810] width 1 height 3
click at [199, 703] on div "Loaded : 38.01% 0:08 0:08" at bounding box center [716, 810] width 1341 height 17
click at [8, 703] on span "Video Player" at bounding box center [11, 810] width 23 height 0
click at [1438, 703] on span "Video Player" at bounding box center [1445, 810] width 23 height 0
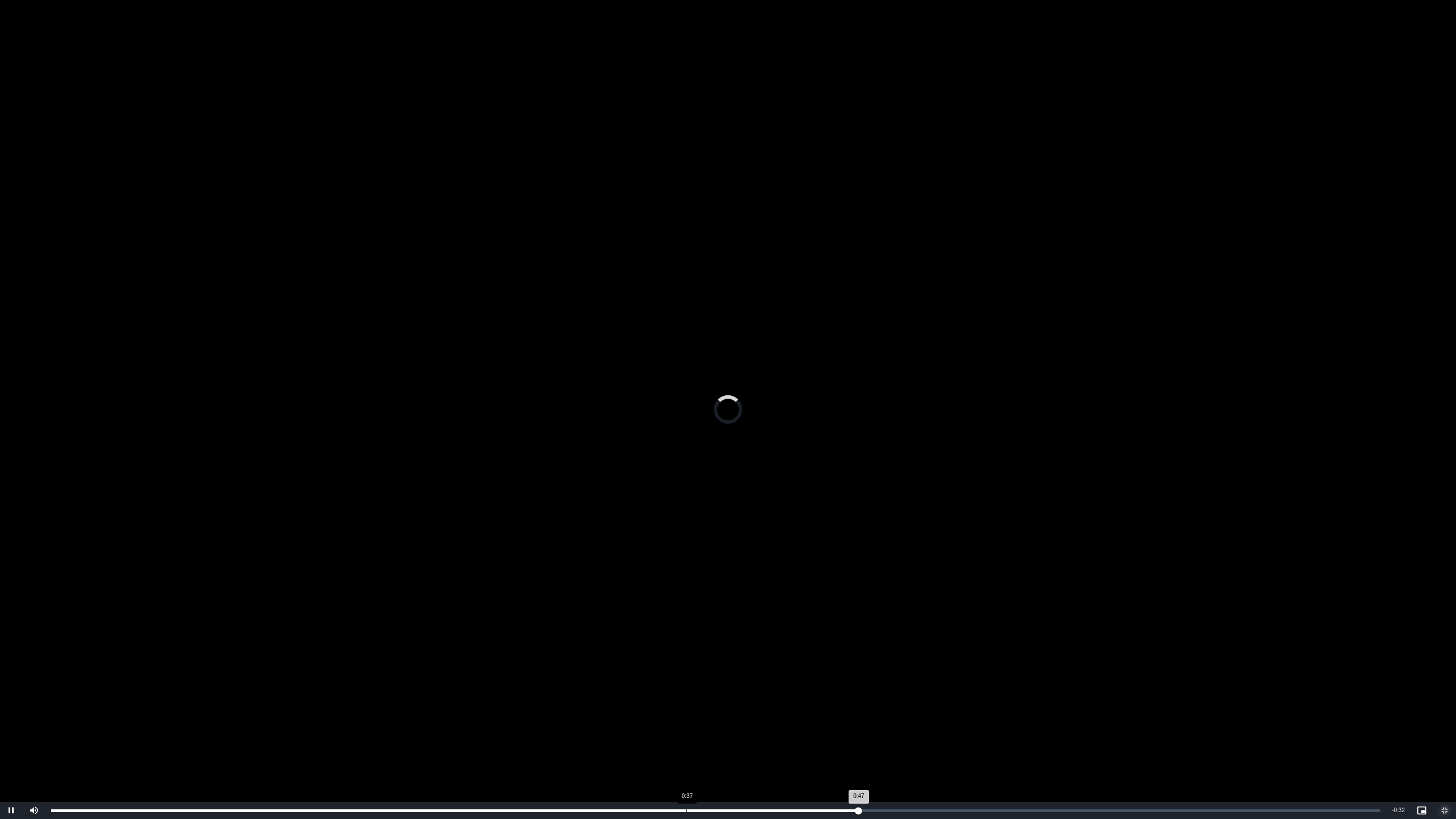
click at [686, 703] on div "0:37" at bounding box center [686, 810] width 1 height 3
click at [814, 703] on div "0:45" at bounding box center [814, 810] width 1 height 3
click at [856, 703] on div "Loaded : 76.03% 0:47 0:47" at bounding box center [716, 810] width 1341 height 17
click at [907, 703] on div "0:50" at bounding box center [907, 810] width 1 height 3
click at [968, 703] on div "0:54" at bounding box center [967, 810] width 1 height 3
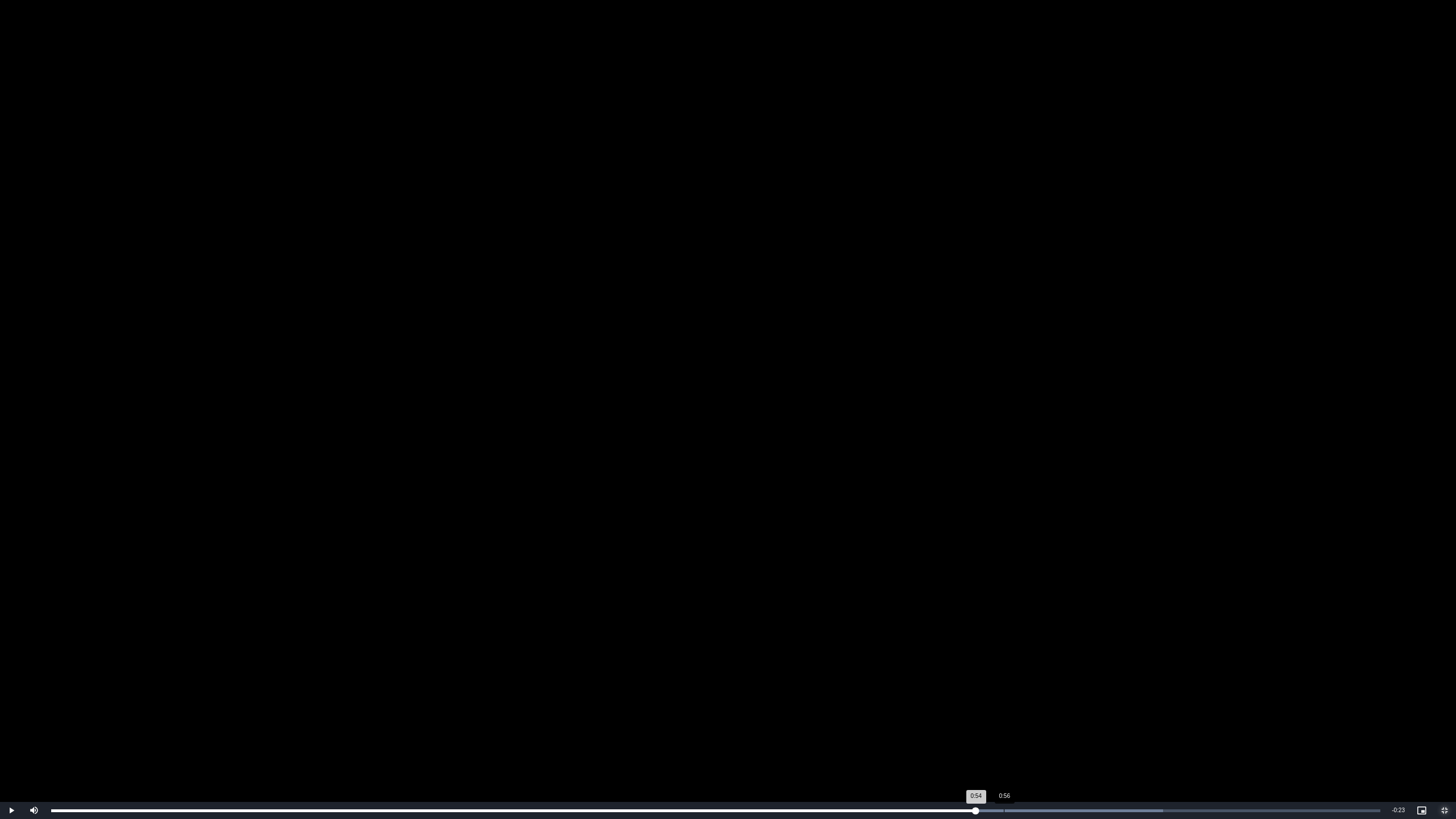
click at [1004, 703] on div "0:56" at bounding box center [1004, 810] width 1 height 3
click at [1044, 703] on div "Loaded : 83.63% 0:58 0:58" at bounding box center [716, 810] width 1341 height 17
click at [1024, 703] on div "Loaded : 91.23% 0:57 1:00" at bounding box center [716, 810] width 1341 height 17
click at [1438, 703] on span "Video Player" at bounding box center [1445, 810] width 23 height 0
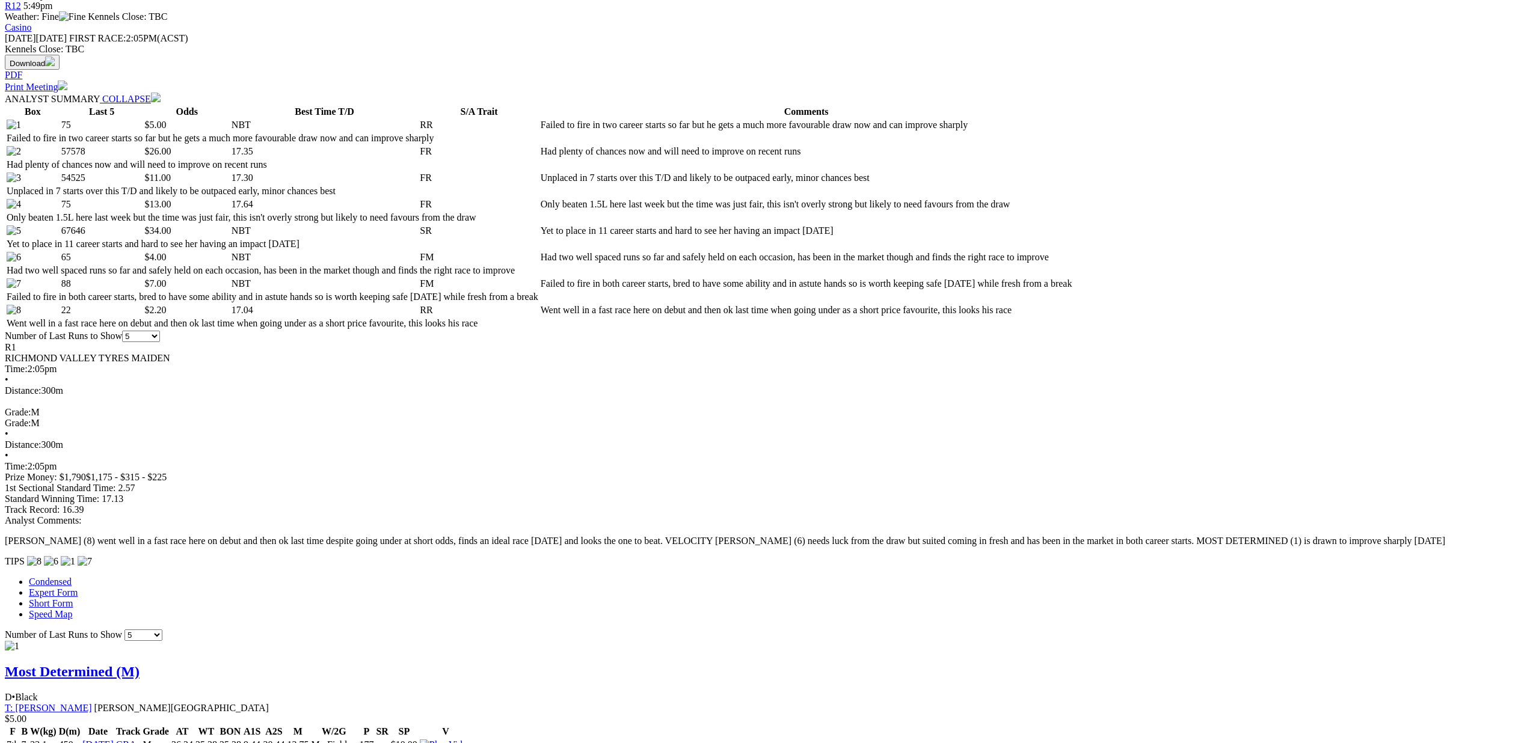
drag, startPoint x: 901, startPoint y: 38, endPoint x: 895, endPoint y: 63, distance: 25.4
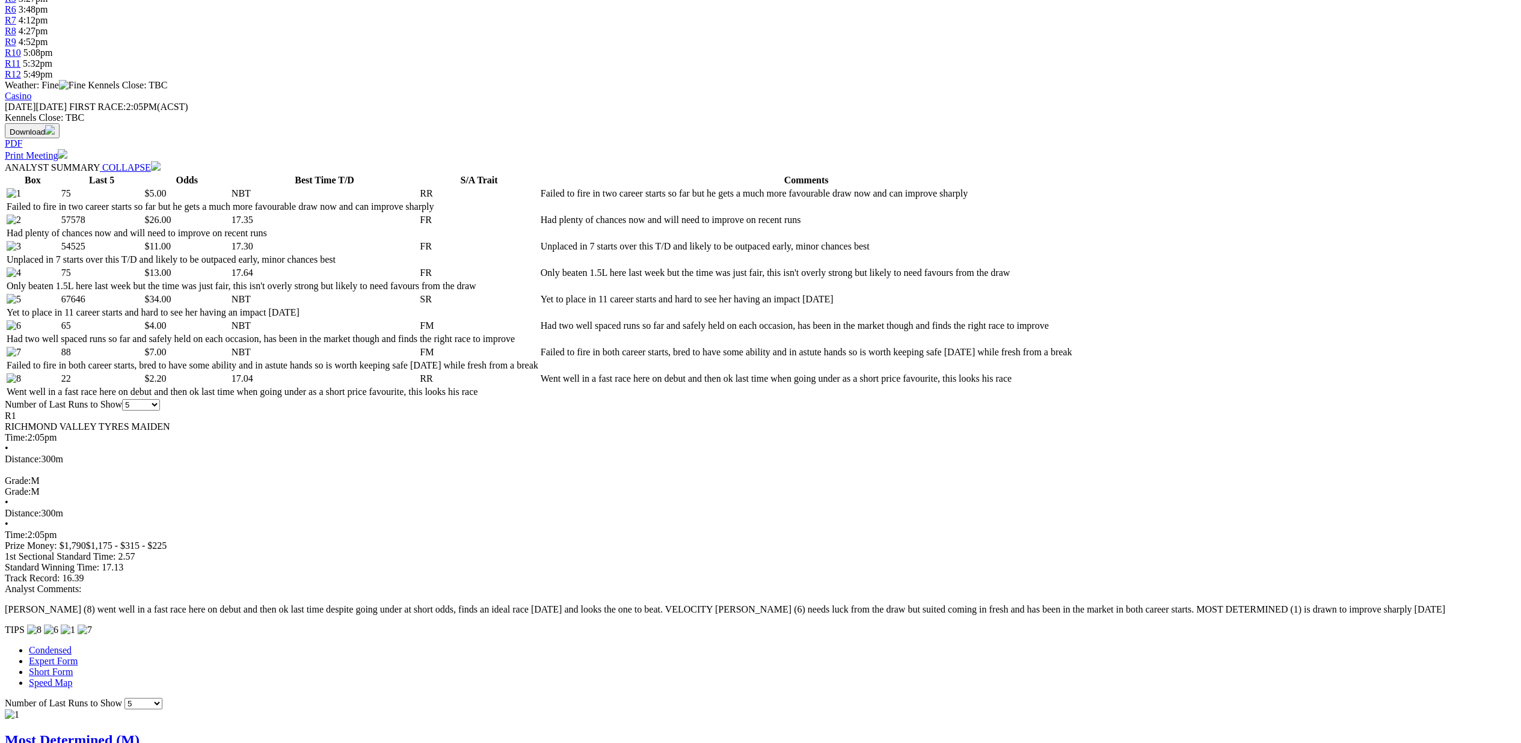
scroll to position [475, 0]
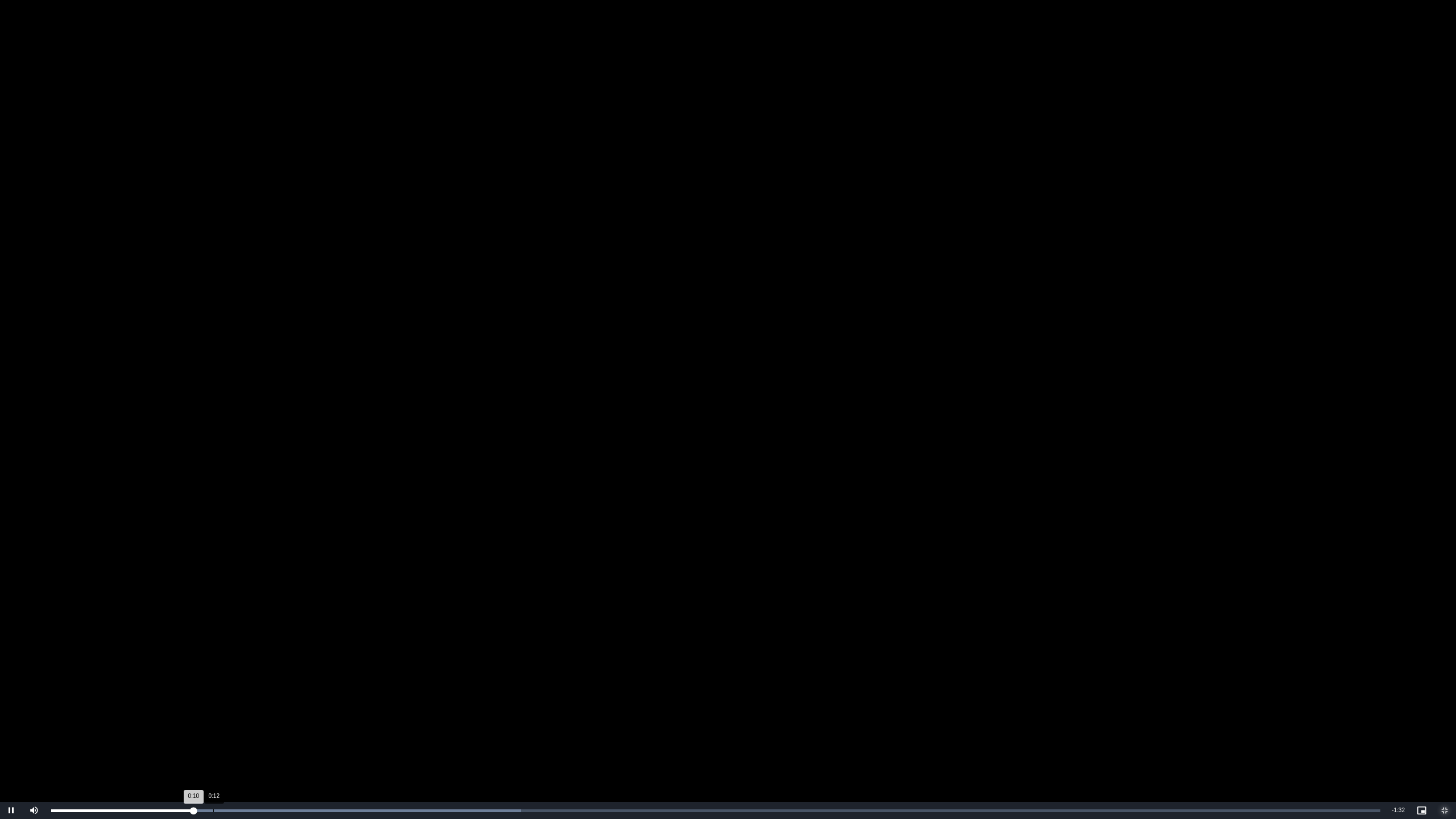
click at [214, 703] on div "0:12" at bounding box center [214, 810] width 1 height 3
click at [237, 703] on div "0:14" at bounding box center [237, 810] width 1 height 3
click at [15, 703] on span "Video Player" at bounding box center [11, 810] width 23 height 0
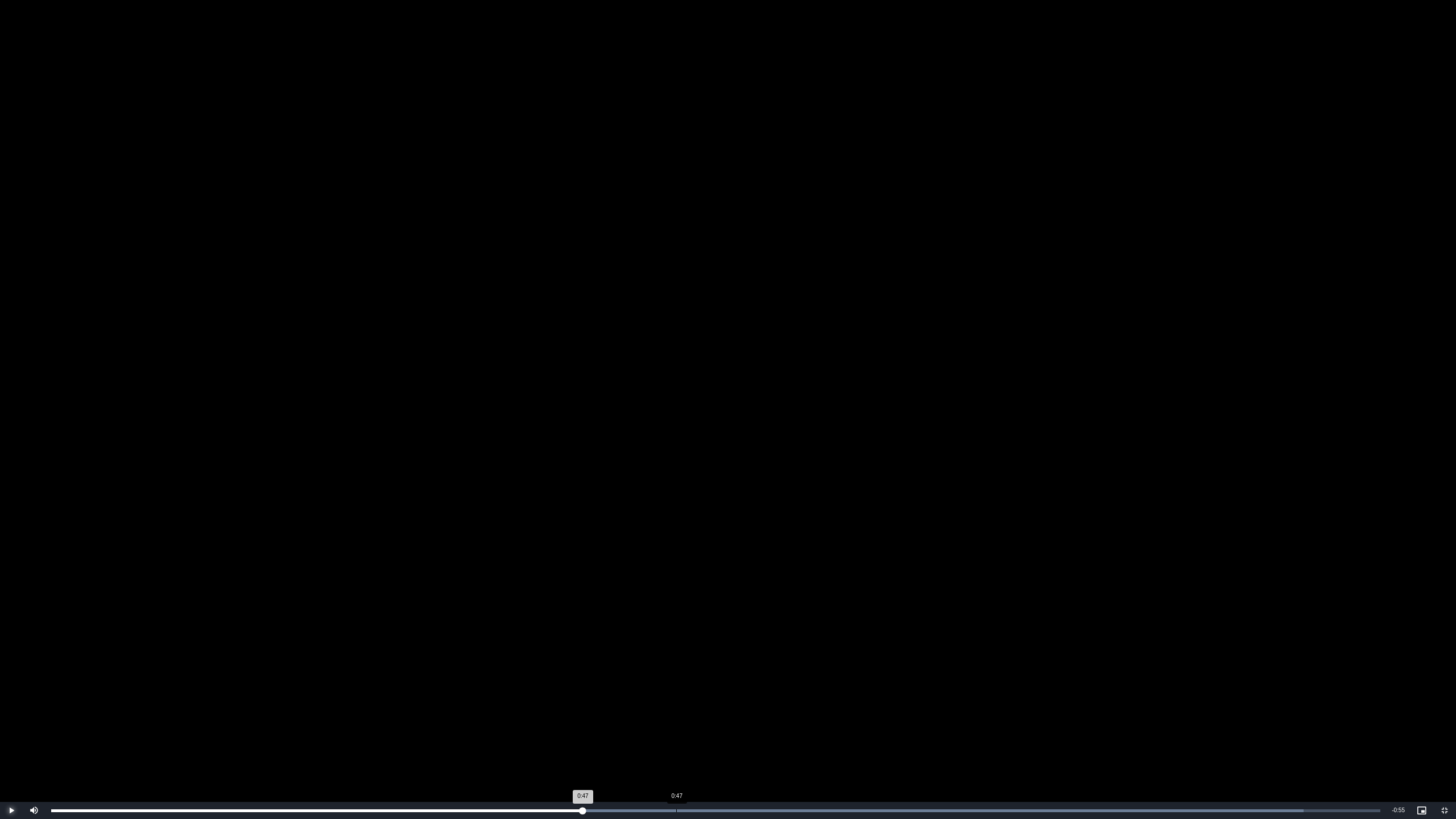
click at [676, 703] on div "0:47" at bounding box center [676, 810] width 1 height 3
click at [825, 703] on div "Loaded : 100.00% 0:59 0:48" at bounding box center [716, 810] width 1341 height 17
click at [885, 703] on div "Loaded : 100.00% 1:02 0:59" at bounding box center [716, 810] width 1329 height 3
click at [948, 703] on div "Loaded : 100.00% 1:08 1:04" at bounding box center [716, 810] width 1329 height 3
click at [994, 703] on div "1:12" at bounding box center [994, 810] width 1 height 3
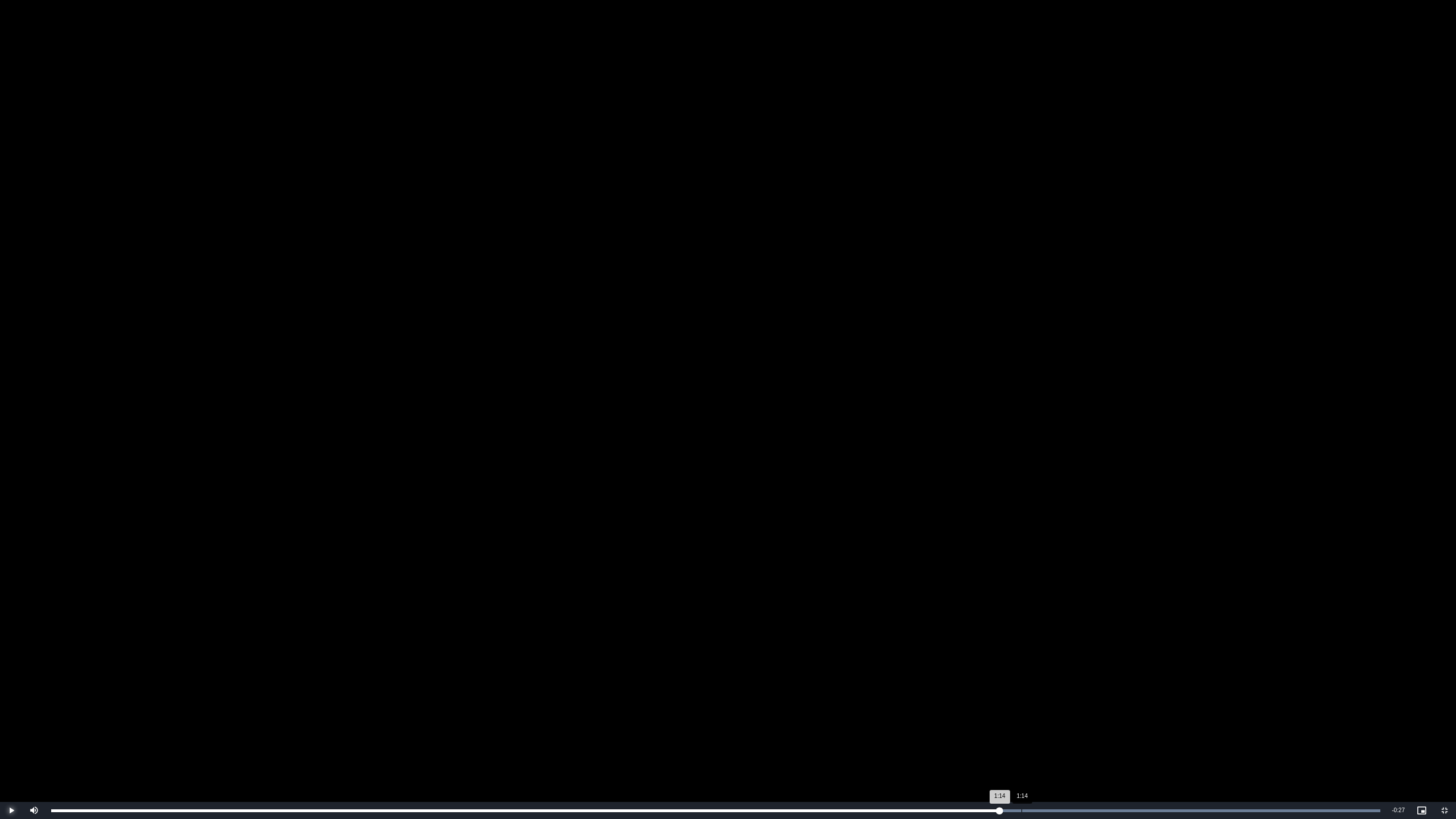
drag, startPoint x: 1021, startPoint y: 810, endPoint x: 1050, endPoint y: 810, distance: 29.0
click at [1021, 703] on div "1:14" at bounding box center [1021, 810] width 1 height 3
drag, startPoint x: 1060, startPoint y: 811, endPoint x: 1053, endPoint y: 810, distance: 7.1
click at [1060, 703] on div "Loaded : 100.00% 1:16 1:14" at bounding box center [716, 810] width 1329 height 3
click at [952, 703] on div "Loaded : 100.00% 1:08 1:08" at bounding box center [716, 810] width 1341 height 17
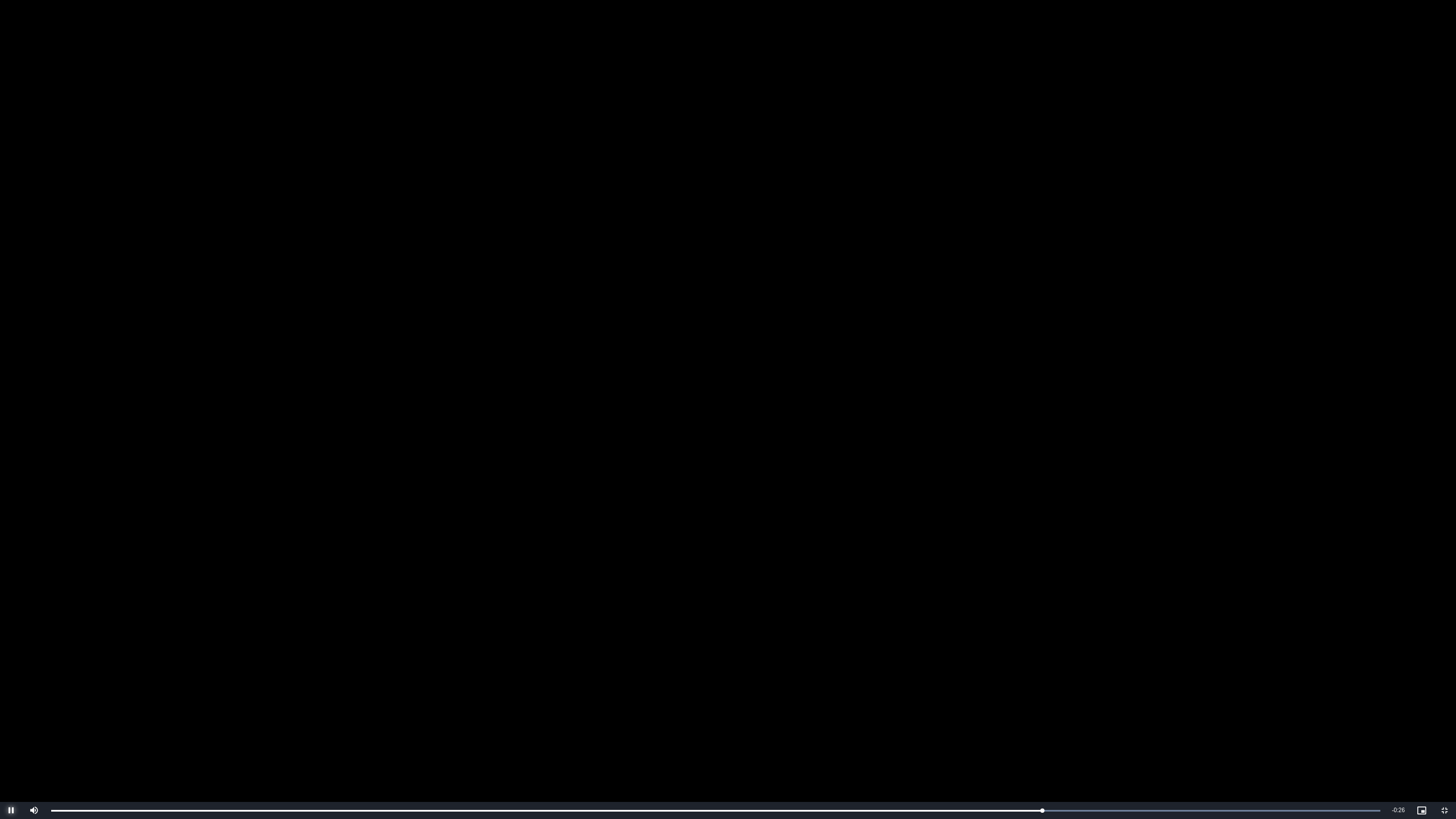
click at [10, 703] on span "Video Player" at bounding box center [11, 810] width 23 height 0
click at [11, 703] on span "Video Player" at bounding box center [11, 810] width 23 height 0
click at [1438, 703] on span "Video Player" at bounding box center [1445, 810] width 23 height 0
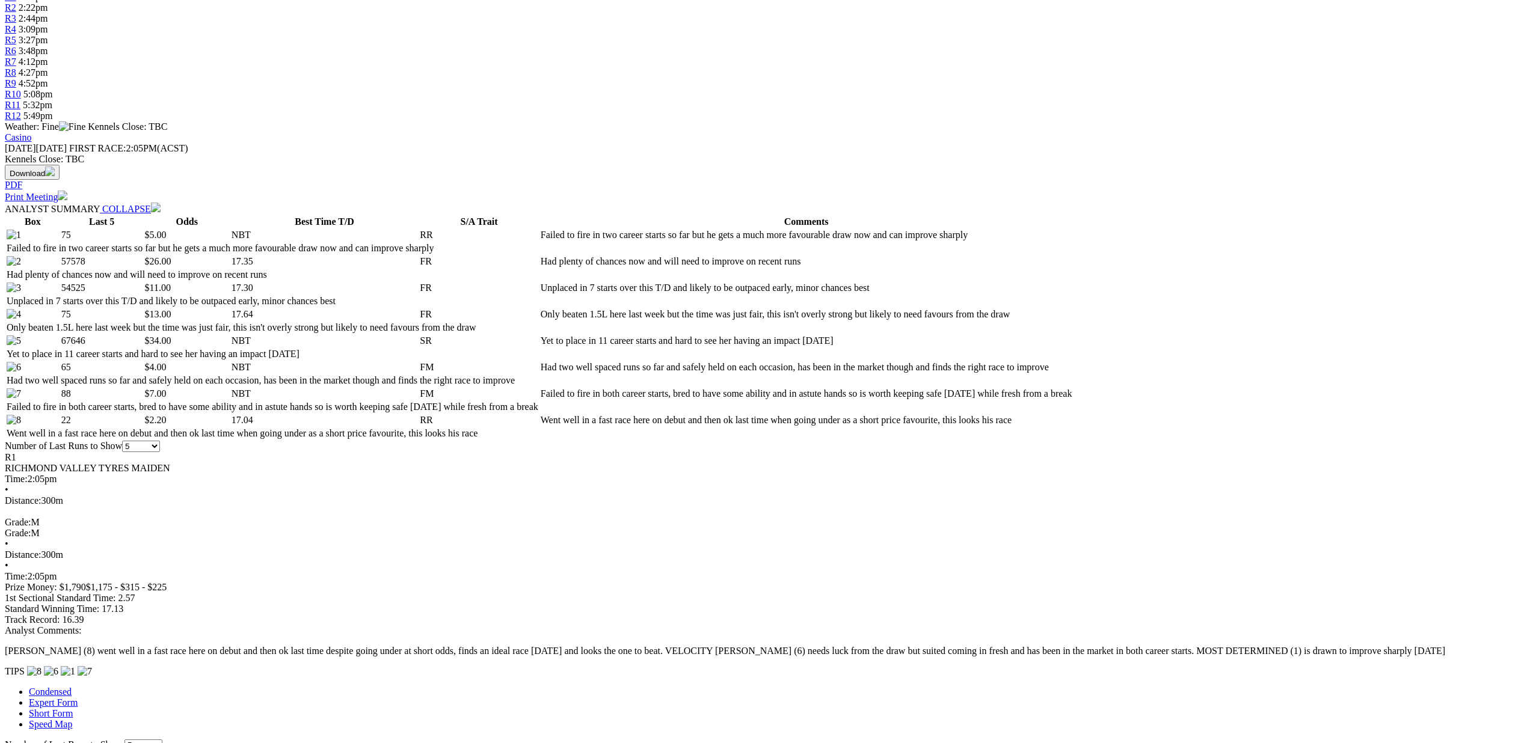
scroll to position [150, 0]
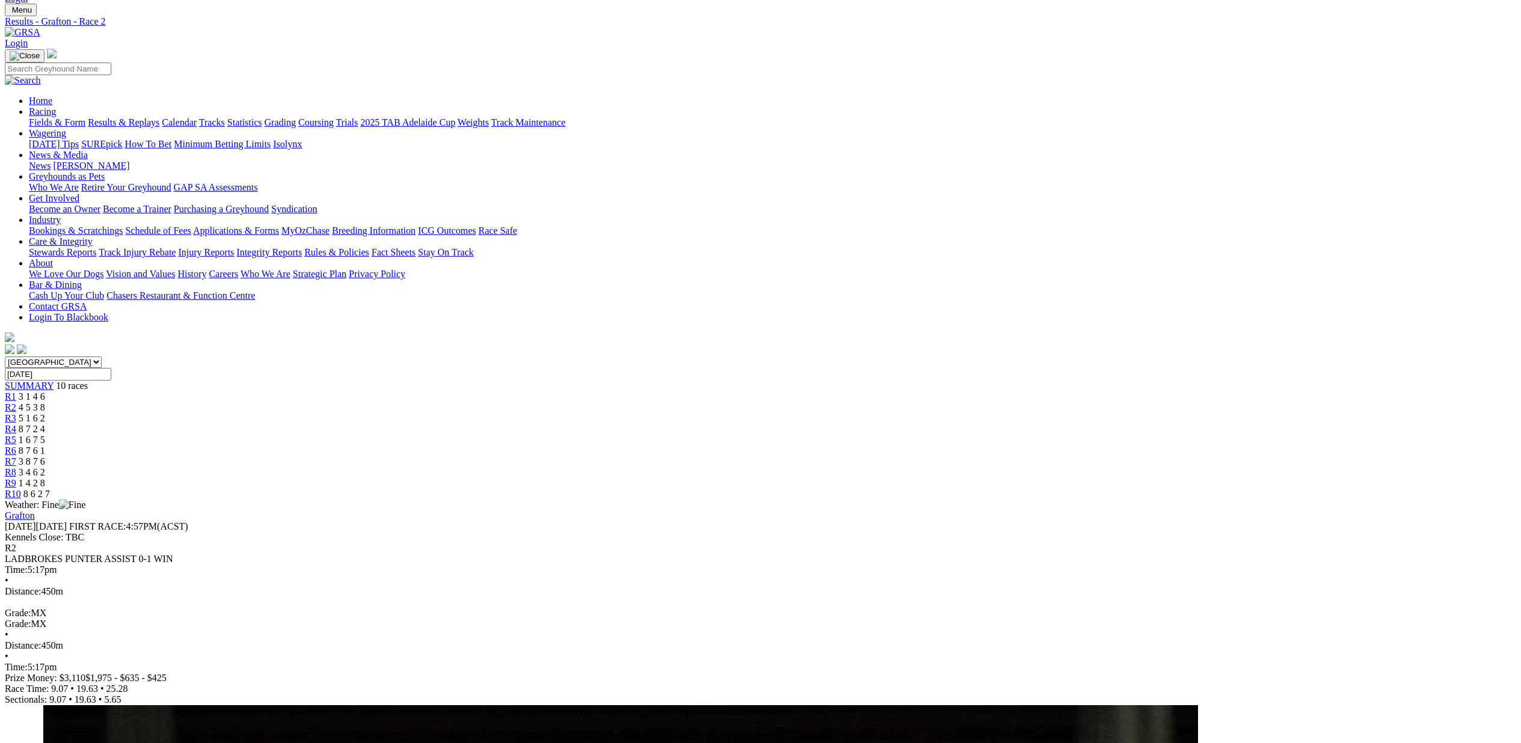
scroll to position [38, 0]
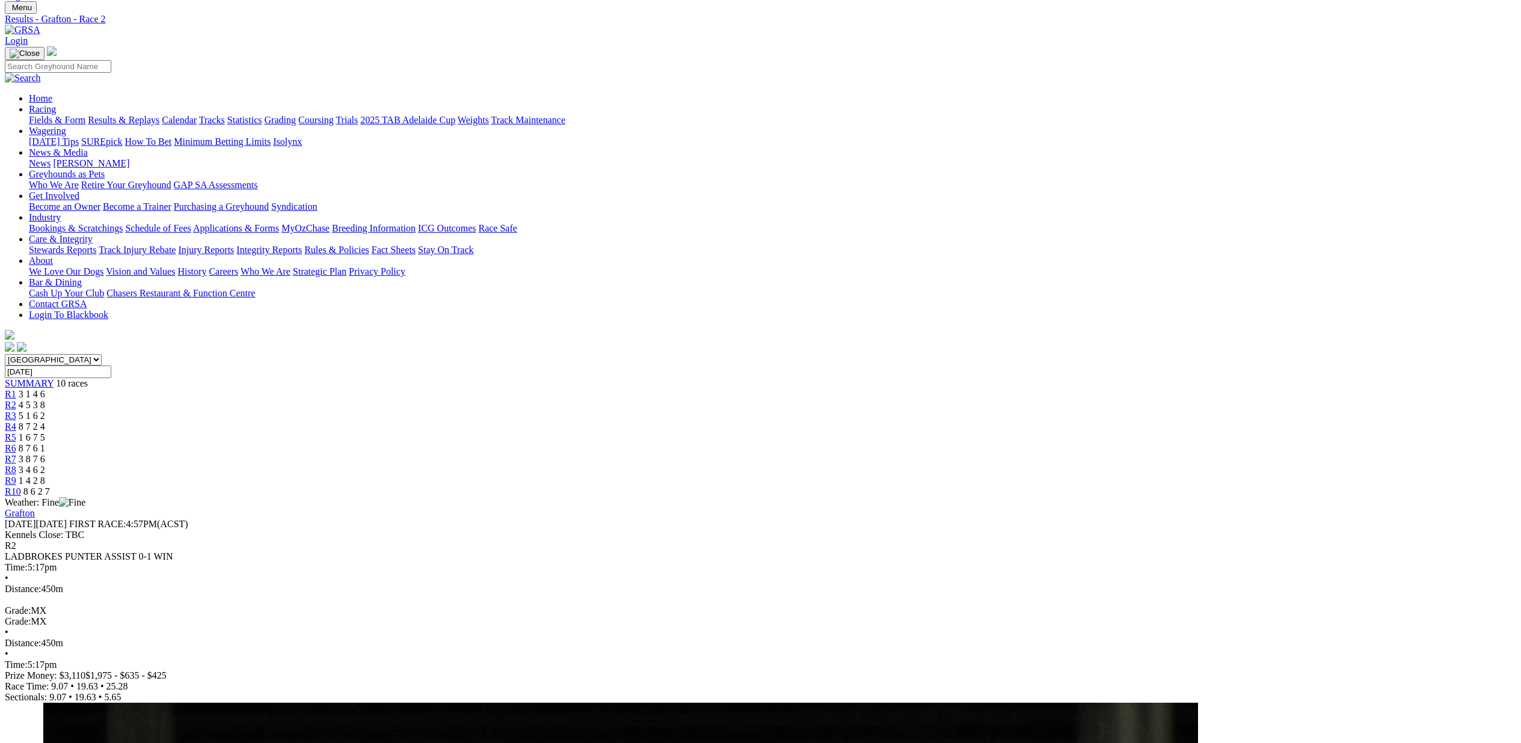
click at [16, 389] on link "R1" at bounding box center [10, 394] width 11 height 10
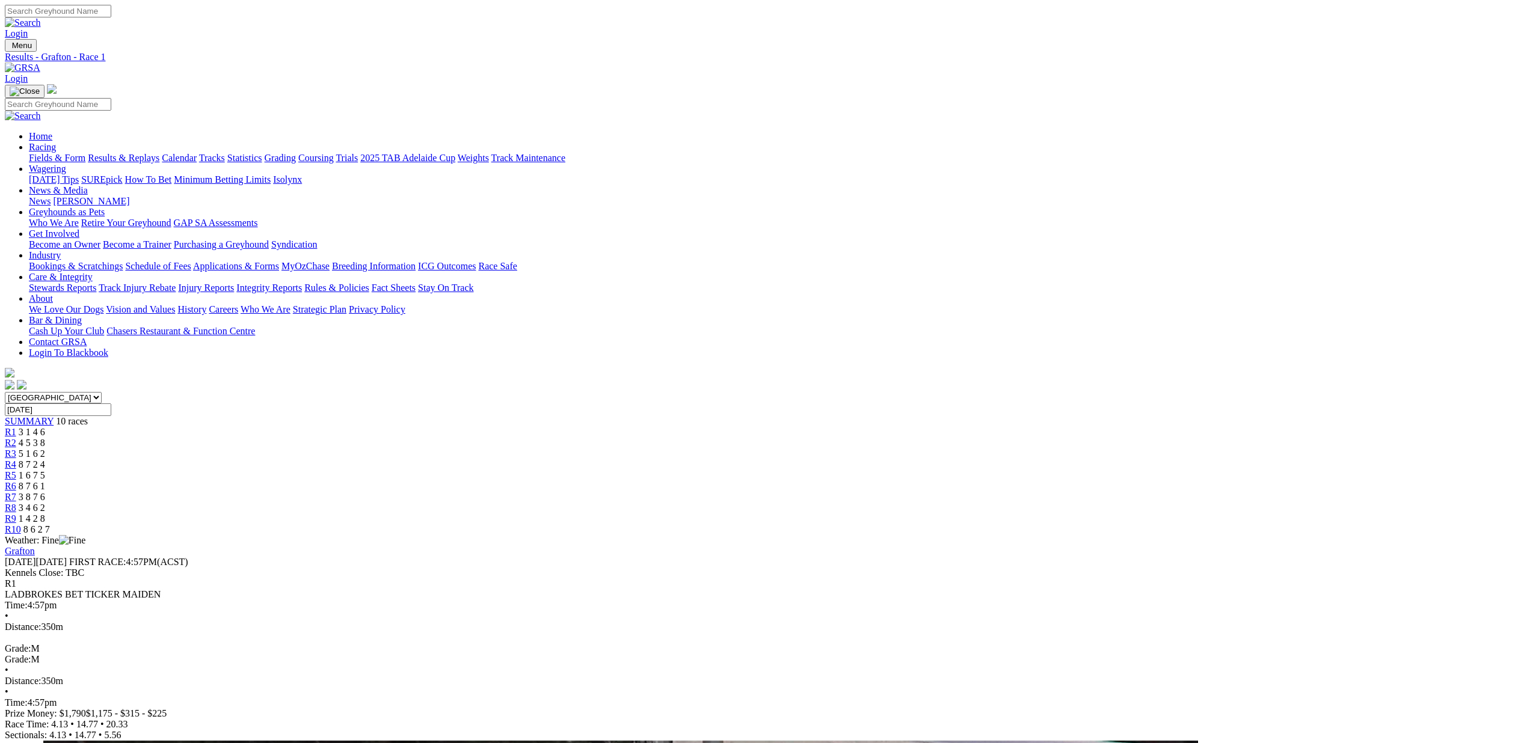
click at [159, 153] on link "Results & Replays" at bounding box center [124, 158] width 72 height 10
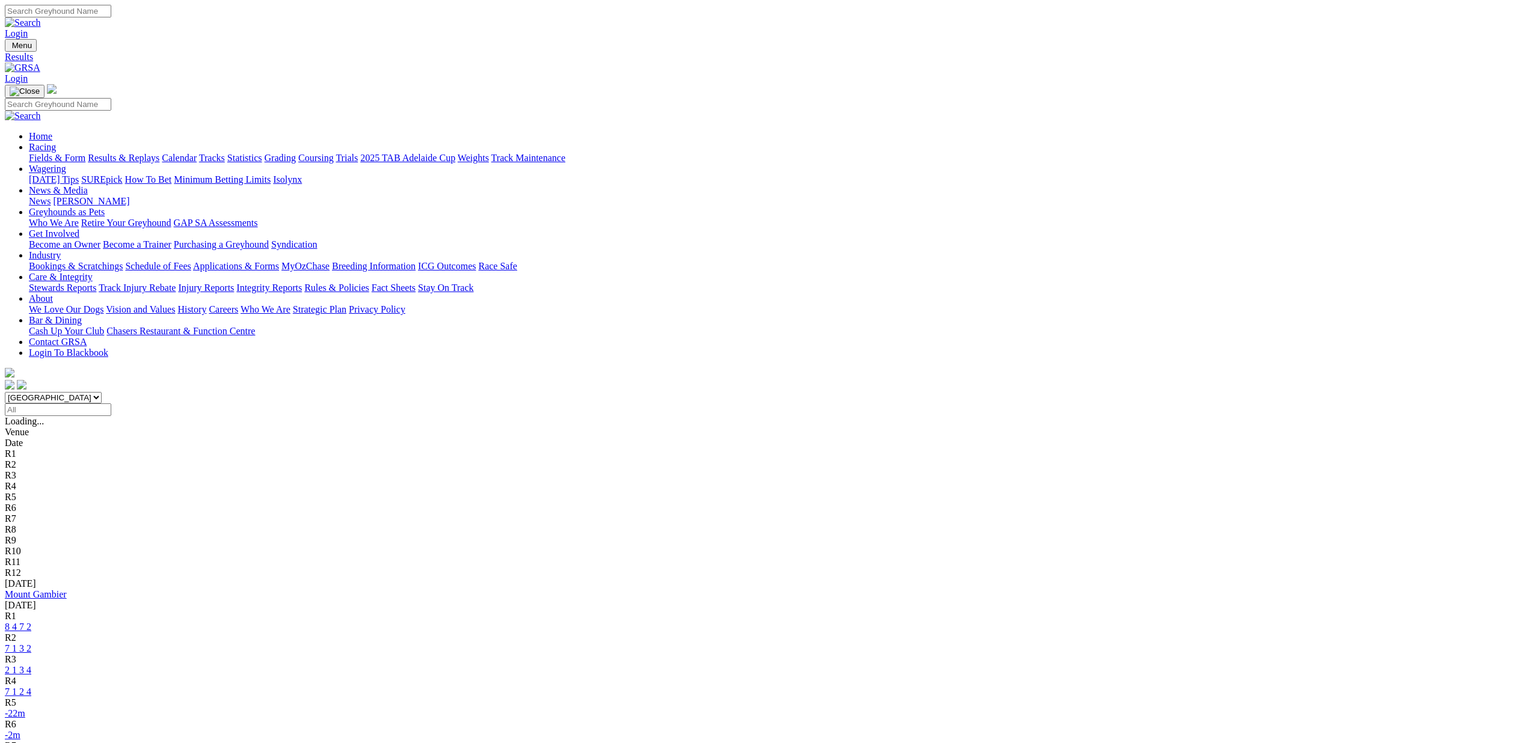
click at [102, 392] on select "[GEOGRAPHIC_DATA] [GEOGRAPHIC_DATA] [GEOGRAPHIC_DATA] [GEOGRAPHIC_DATA] [GEOGRA…" at bounding box center [53, 397] width 97 height 11
select select "[GEOGRAPHIC_DATA]"
click at [102, 392] on select "[GEOGRAPHIC_DATA] [GEOGRAPHIC_DATA] [GEOGRAPHIC_DATA] [GEOGRAPHIC_DATA] [GEOGRA…" at bounding box center [53, 397] width 97 height 11
click at [102, 390] on select "[GEOGRAPHIC_DATA] [GEOGRAPHIC_DATA] [GEOGRAPHIC_DATA] [GEOGRAPHIC_DATA] [GEOGRA…" at bounding box center [53, 395] width 97 height 11
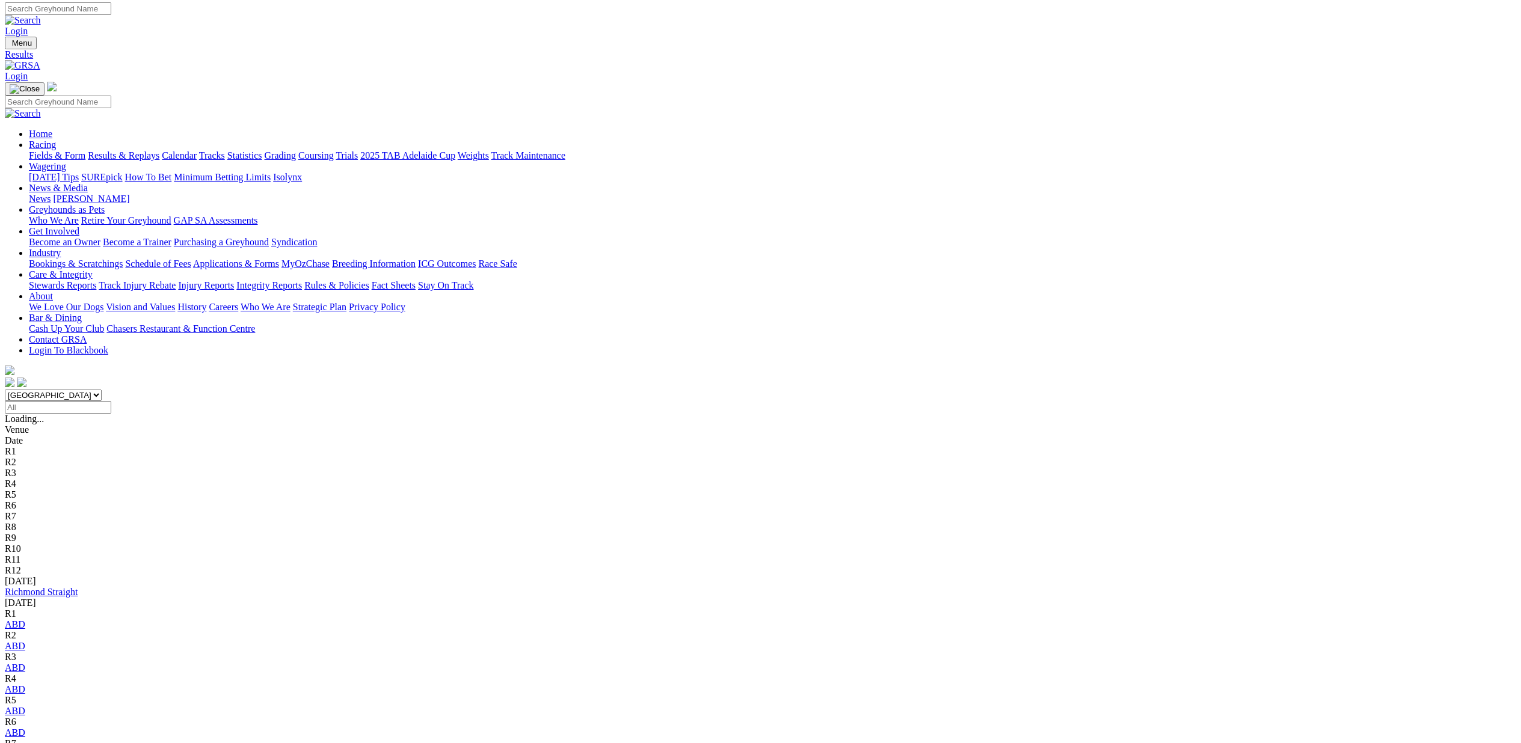
click at [102, 390] on select "[GEOGRAPHIC_DATA] [GEOGRAPHIC_DATA] [GEOGRAPHIC_DATA] [GEOGRAPHIC_DATA] [GEOGRA…" at bounding box center [53, 395] width 97 height 11
click at [85, 150] on link "Fields & Form" at bounding box center [57, 155] width 57 height 10
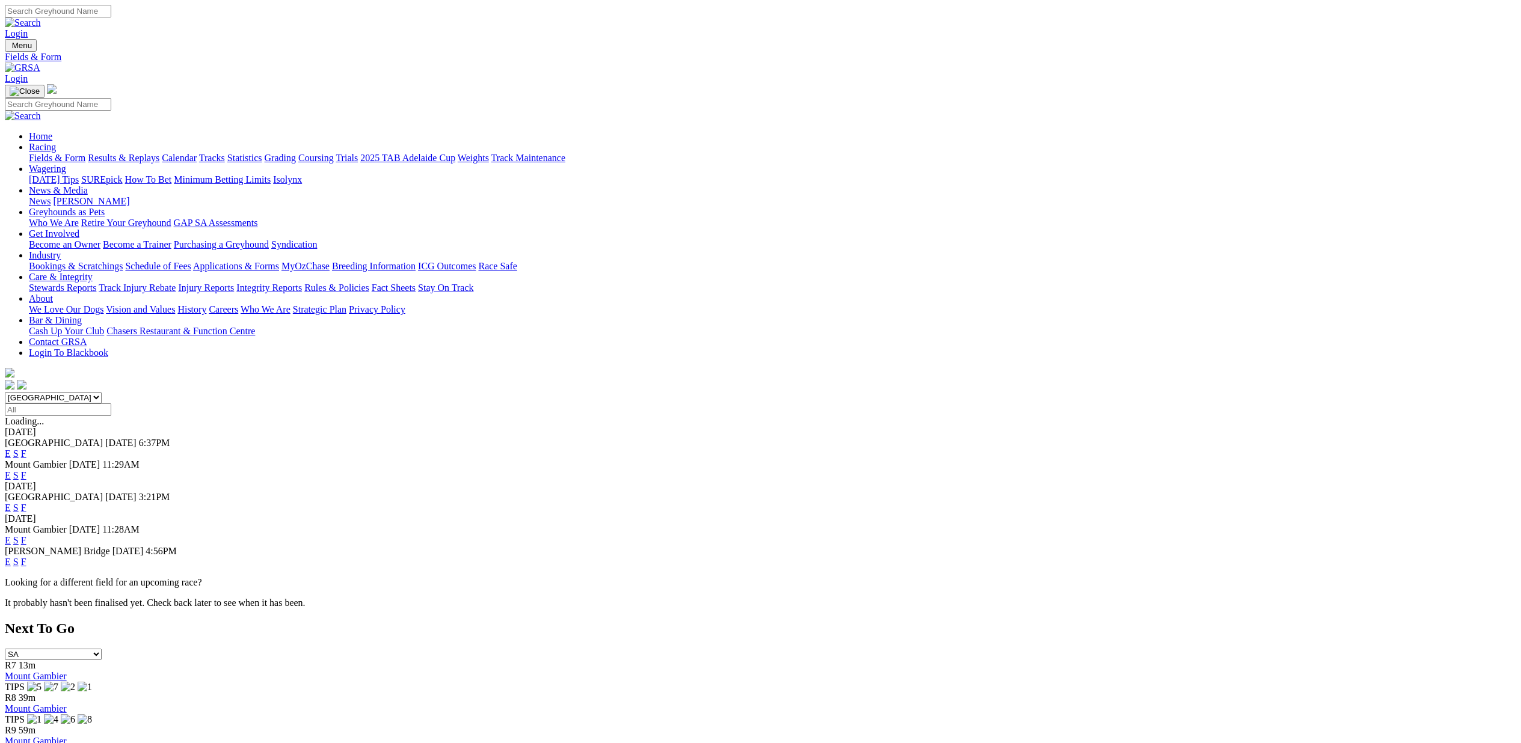
click at [102, 392] on select "[GEOGRAPHIC_DATA] [GEOGRAPHIC_DATA] [GEOGRAPHIC_DATA] [GEOGRAPHIC_DATA] [GEOGRA…" at bounding box center [53, 397] width 97 height 11
select select "[GEOGRAPHIC_DATA]"
click at [102, 392] on select "[GEOGRAPHIC_DATA] [GEOGRAPHIC_DATA] [GEOGRAPHIC_DATA] [GEOGRAPHIC_DATA] [GEOGRA…" at bounding box center [53, 397] width 97 height 11
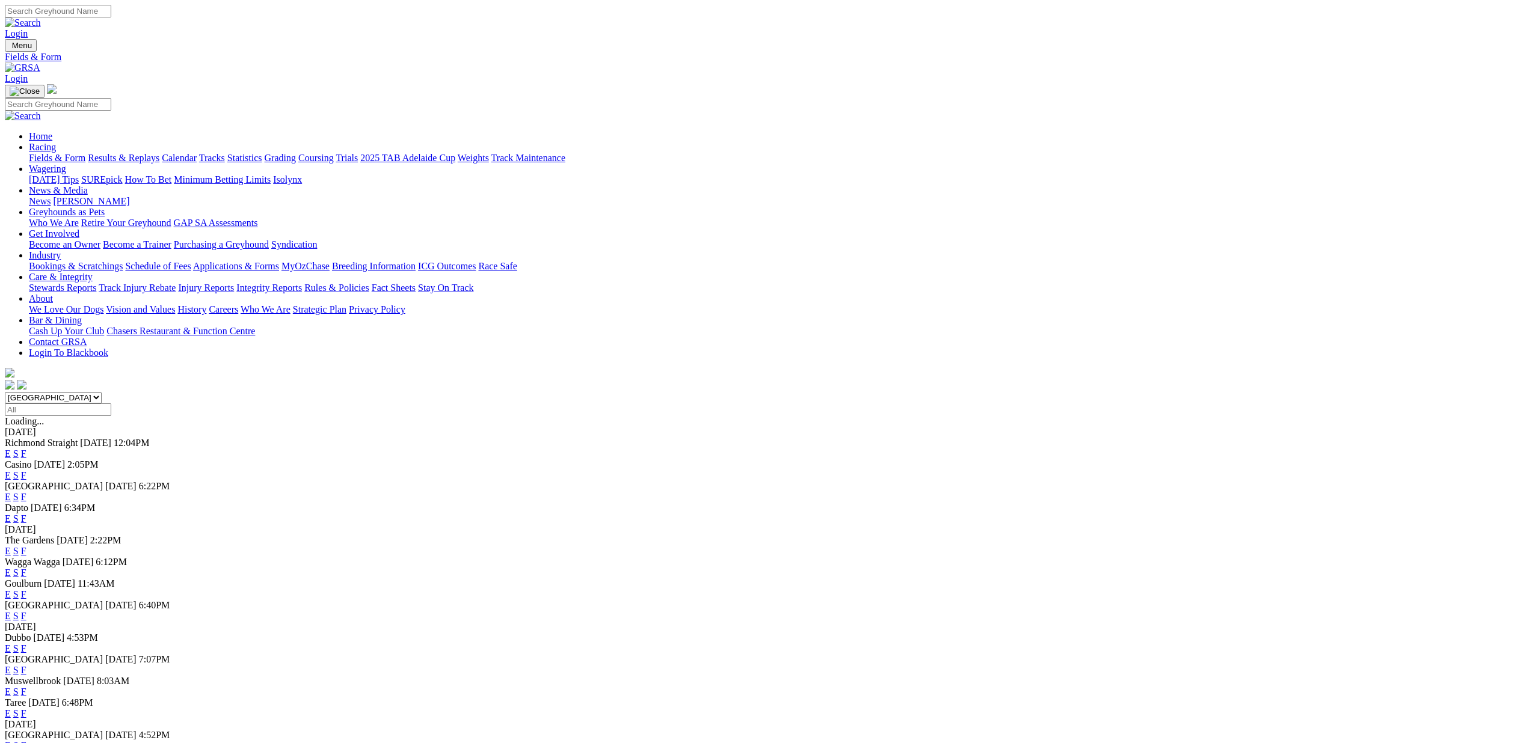
click at [11, 470] on link "E" at bounding box center [8, 475] width 6 height 10
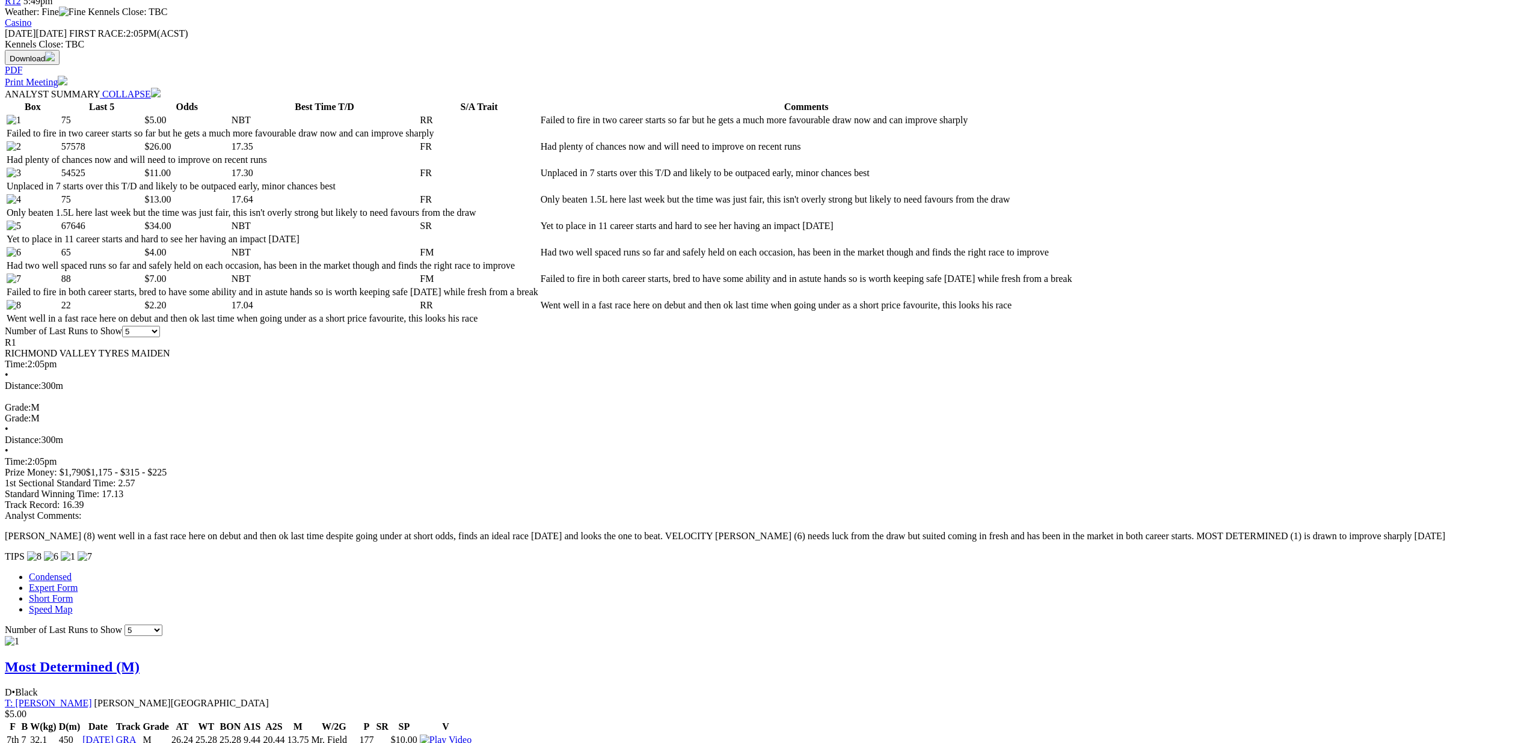
scroll to position [189, 0]
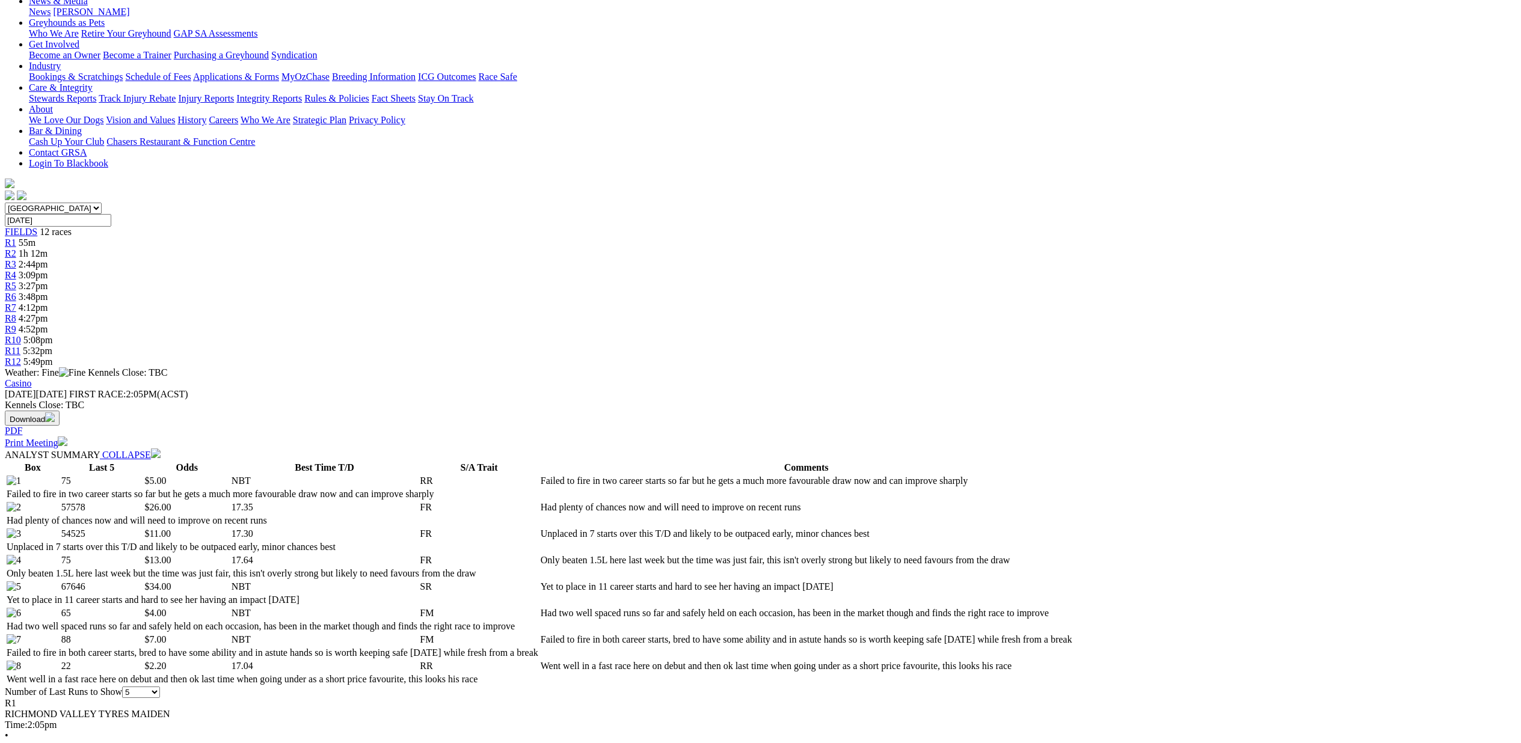
drag, startPoint x: 756, startPoint y: 178, endPoint x: 755, endPoint y: 184, distance: 6.1
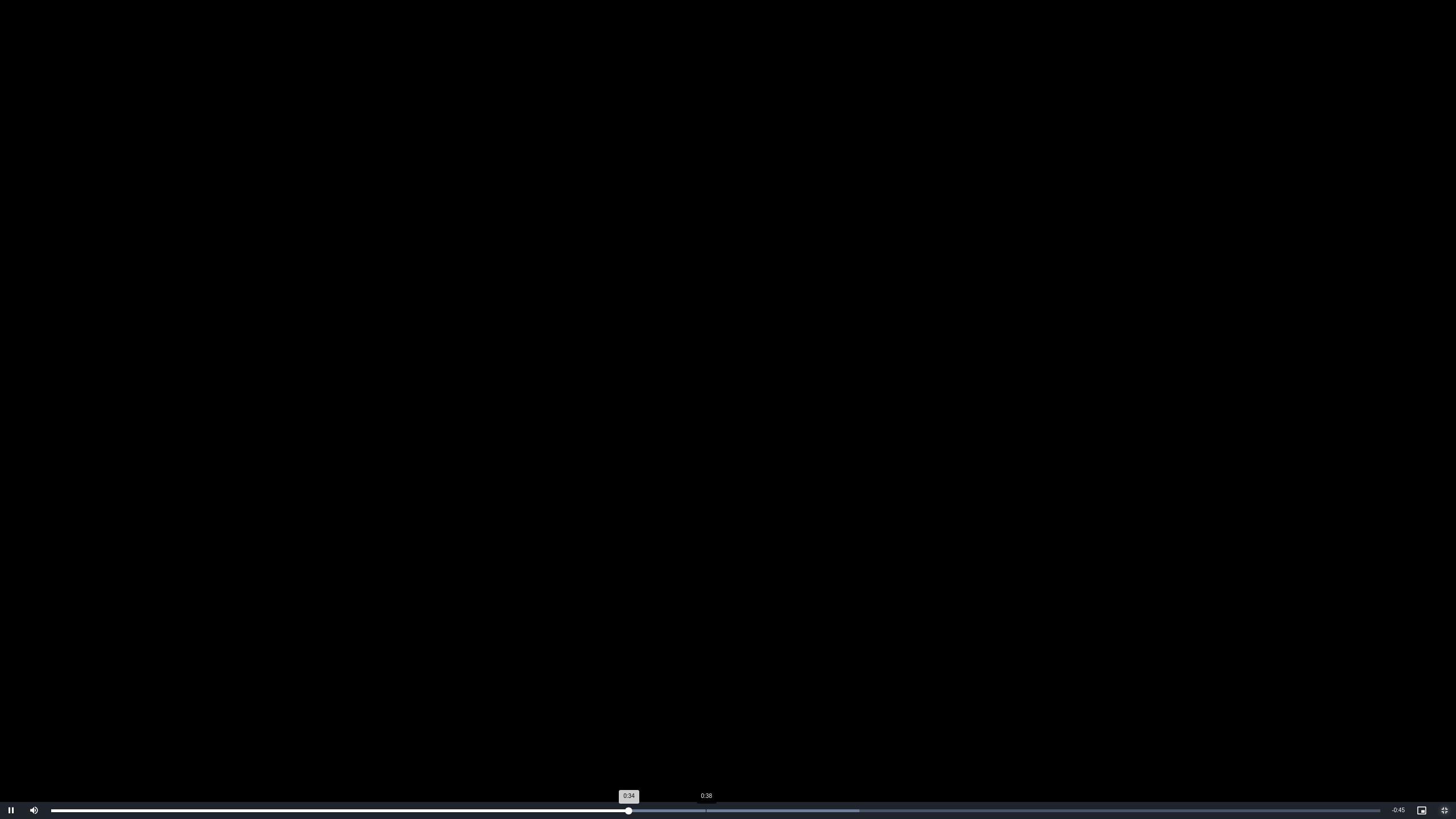
drag, startPoint x: 705, startPoint y: 806, endPoint x: 713, endPoint y: 808, distance: 8.2
click at [707, 703] on div "Loaded : 60.82% 0:38 0:34" at bounding box center [716, 810] width 1341 height 17
drag, startPoint x: 746, startPoint y: 810, endPoint x: 762, endPoint y: 813, distance: 16.3
click at [747, 703] on div "Loaded : 68.42% 0:41 0:39" at bounding box center [716, 810] width 1329 height 3
drag, startPoint x: 822, startPoint y: 810, endPoint x: 799, endPoint y: 810, distance: 23.0
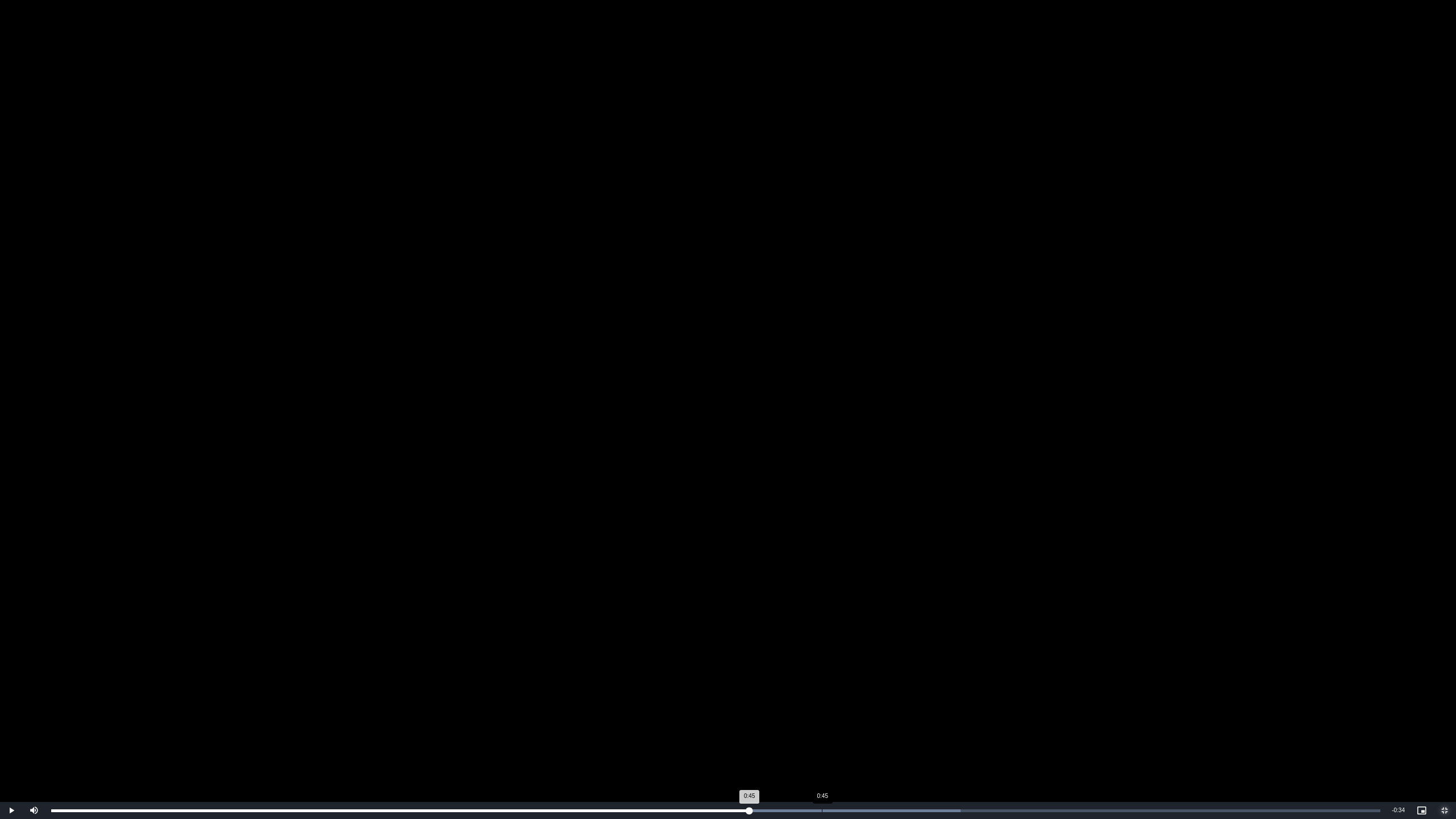
click at [822, 703] on div "Loaded : 68.42% 0:45 0:45" at bounding box center [716, 810] width 1329 height 3
drag, startPoint x: 884, startPoint y: 810, endPoint x: 894, endPoint y: 811, distance: 10.0
click at [878, 703] on div "0:49" at bounding box center [878, 810] width 1 height 3
click at [924, 703] on div "0:51" at bounding box center [924, 810] width 1 height 3
click at [992, 703] on div "Loaded : 91.23% 0:55 0:52" at bounding box center [716, 810] width 1341 height 17
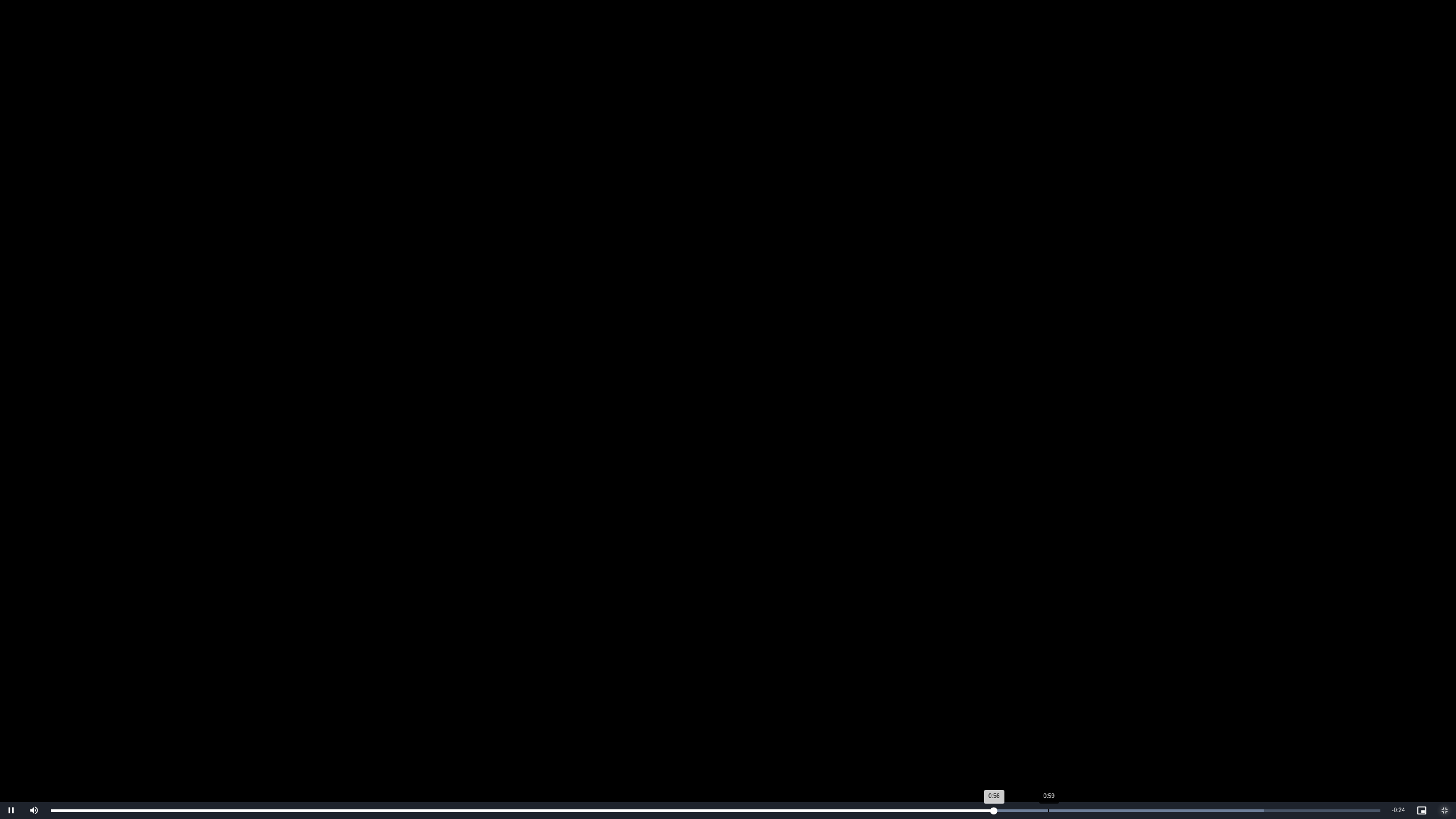
click at [1049, 703] on div "0:59" at bounding box center [1049, 810] width 1 height 3
click at [979, 703] on div "0:54" at bounding box center [979, 810] width 1 height 3
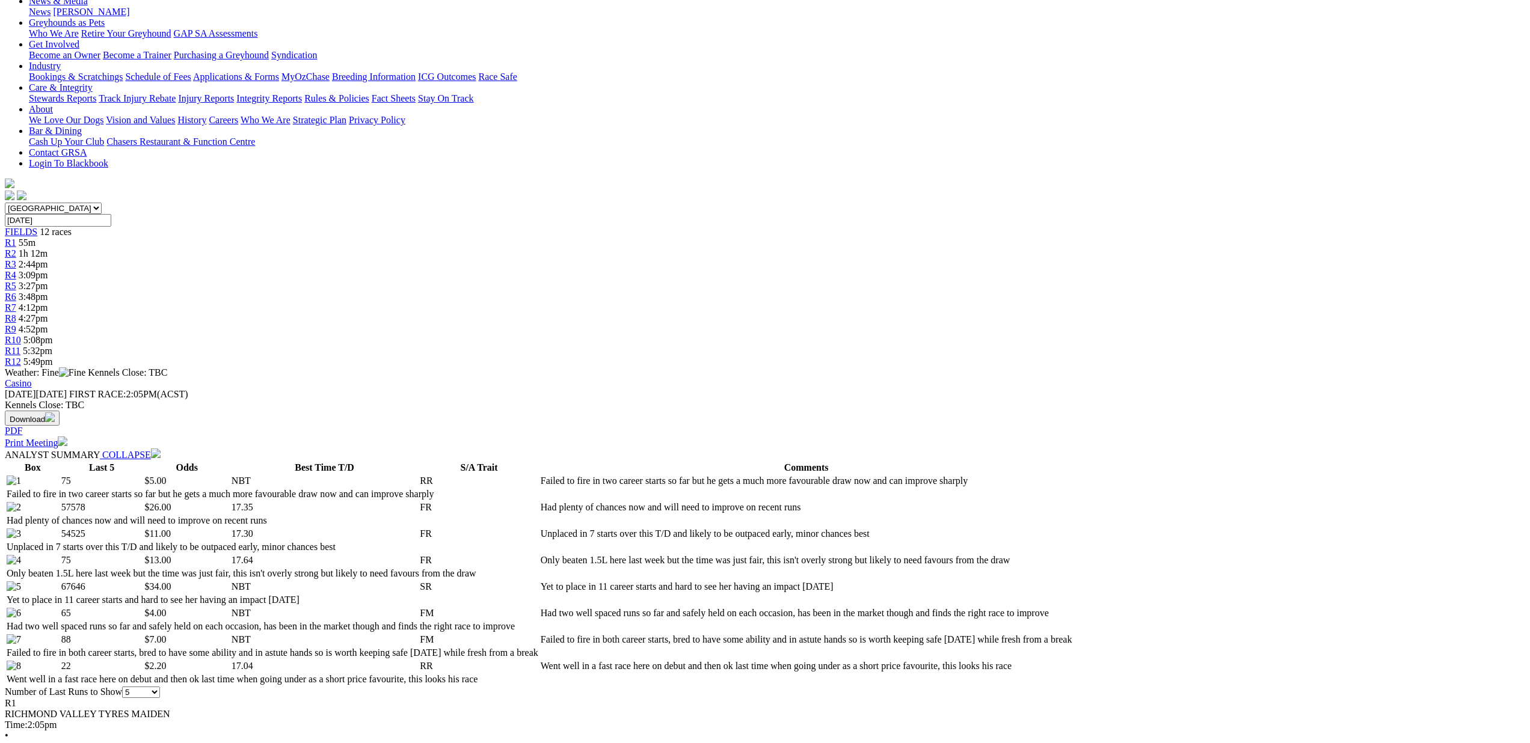
drag, startPoint x: 894, startPoint y: 36, endPoint x: 873, endPoint y: 53, distance: 26.5
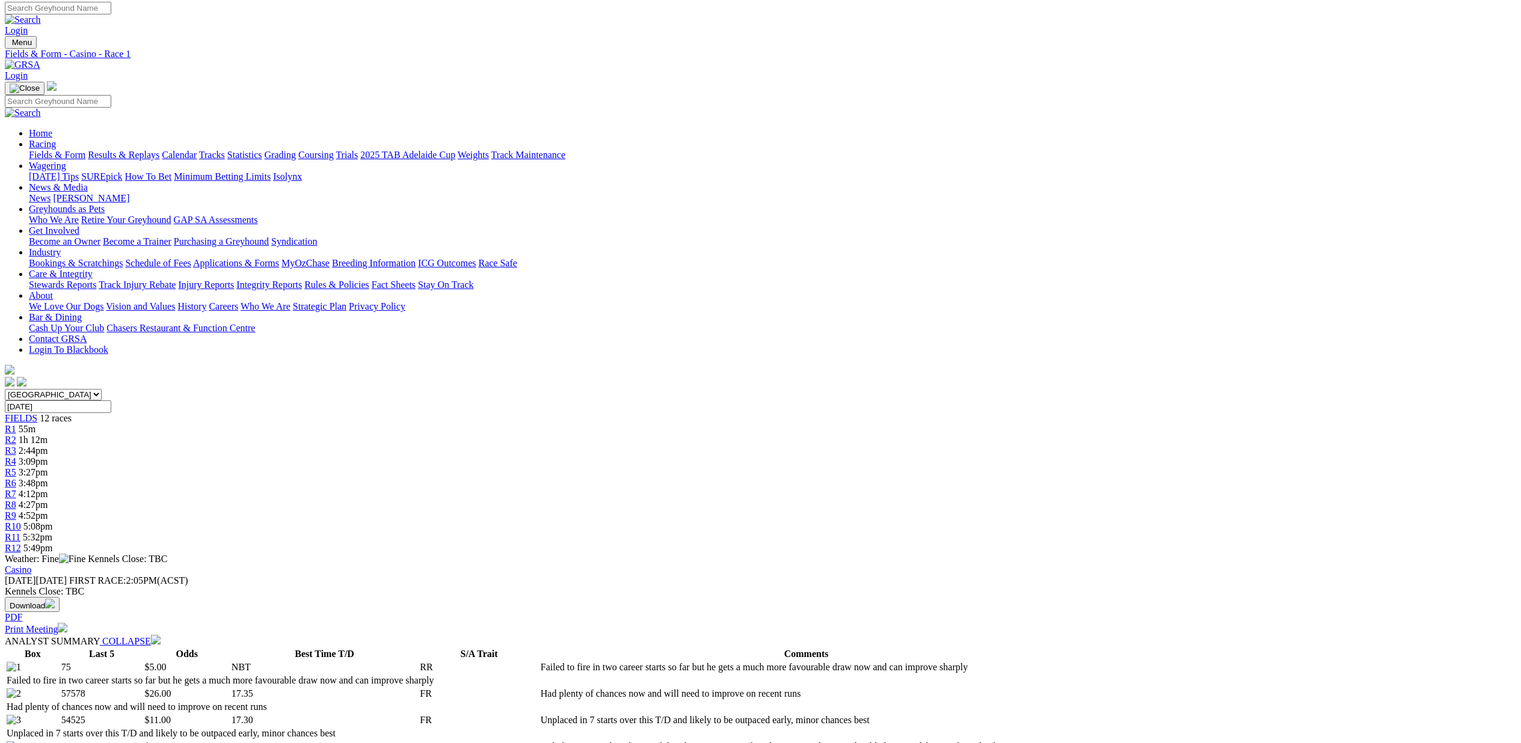
scroll to position [0, 0]
drag, startPoint x: 484, startPoint y: 404, endPoint x: 493, endPoint y: 421, distance: 19.4
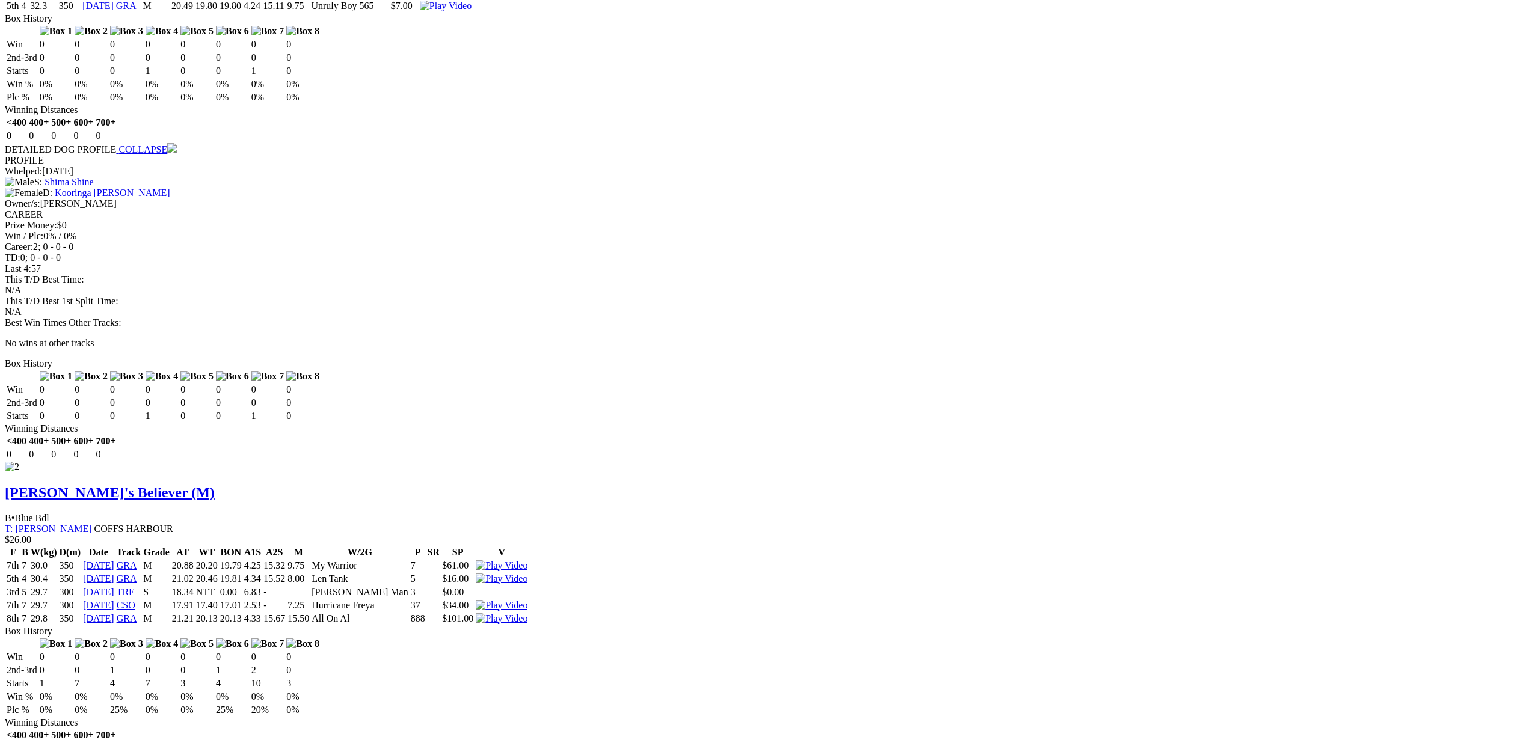
scroll to position [1330, 0]
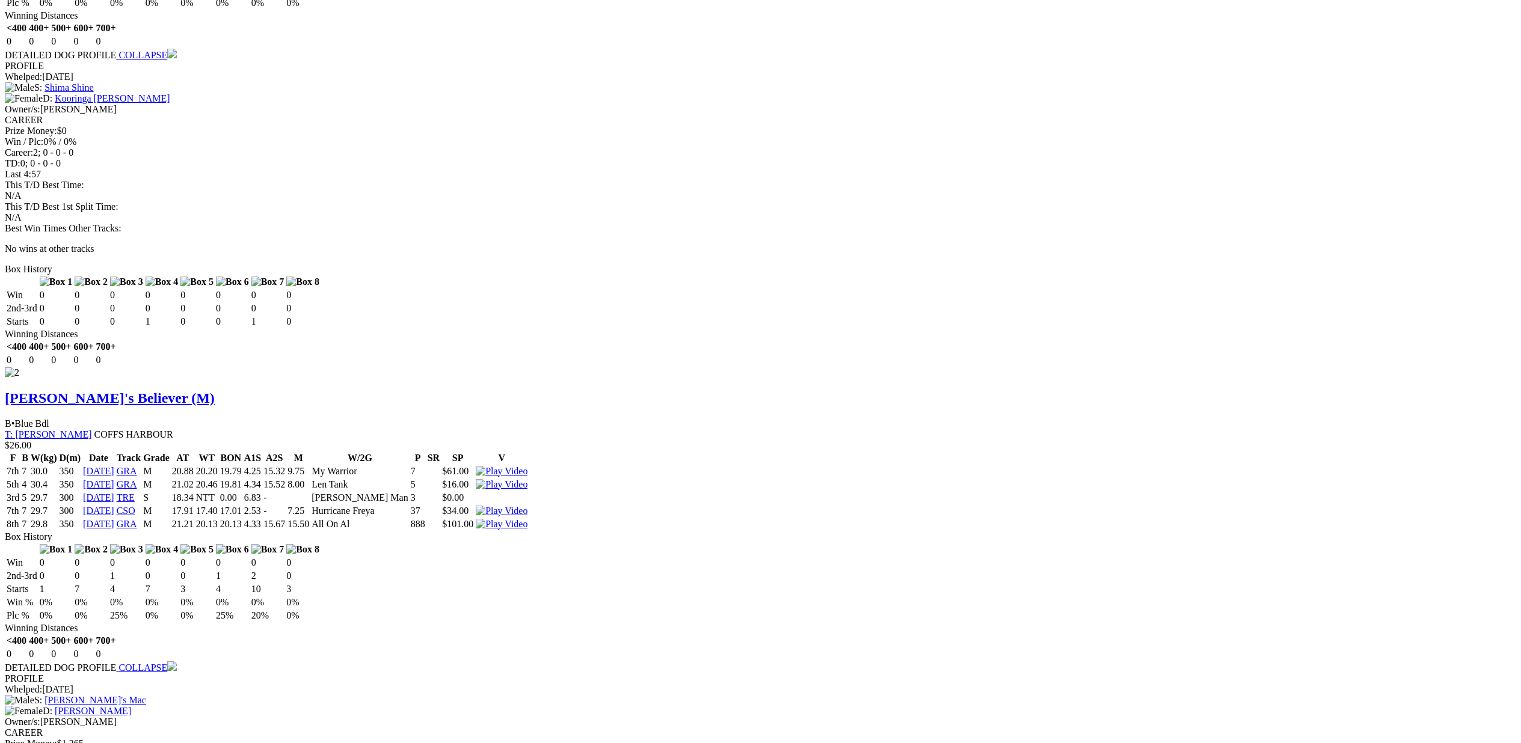
scroll to position [1551, 0]
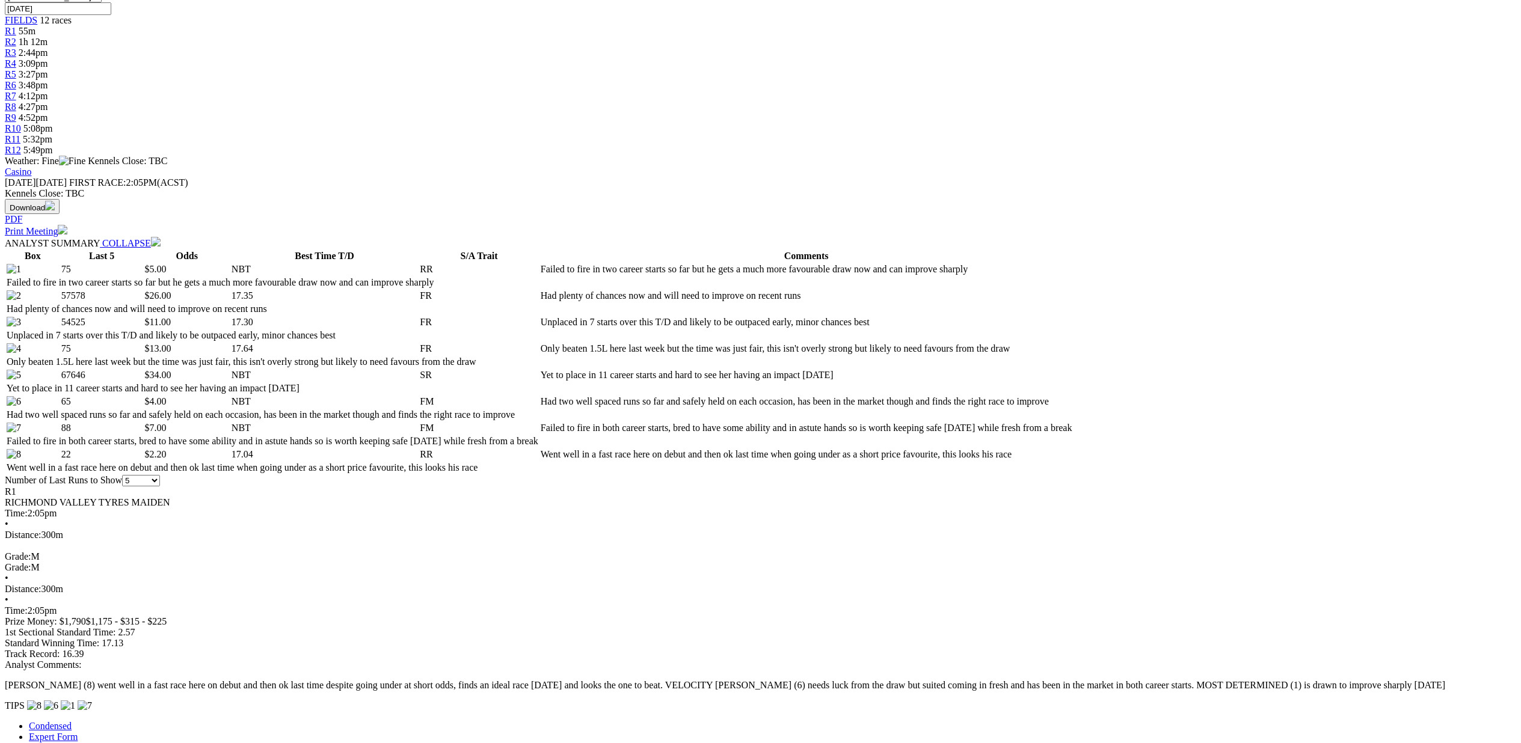
scroll to position [259, 0]
